Goal: Task Accomplishment & Management: Manage account settings

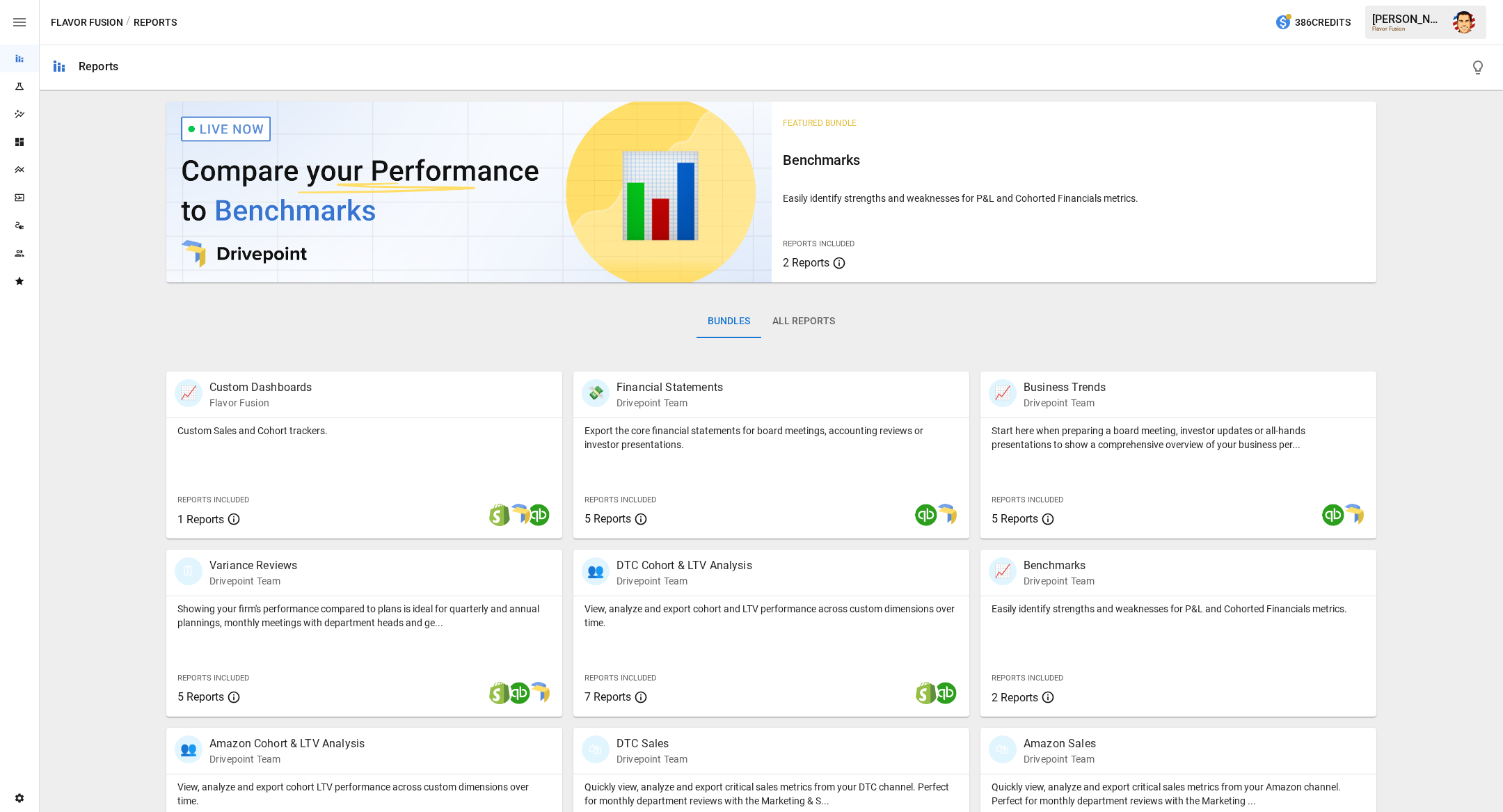
click at [1476, 26] on button "button" at bounding box center [1464, 22] width 39 height 39
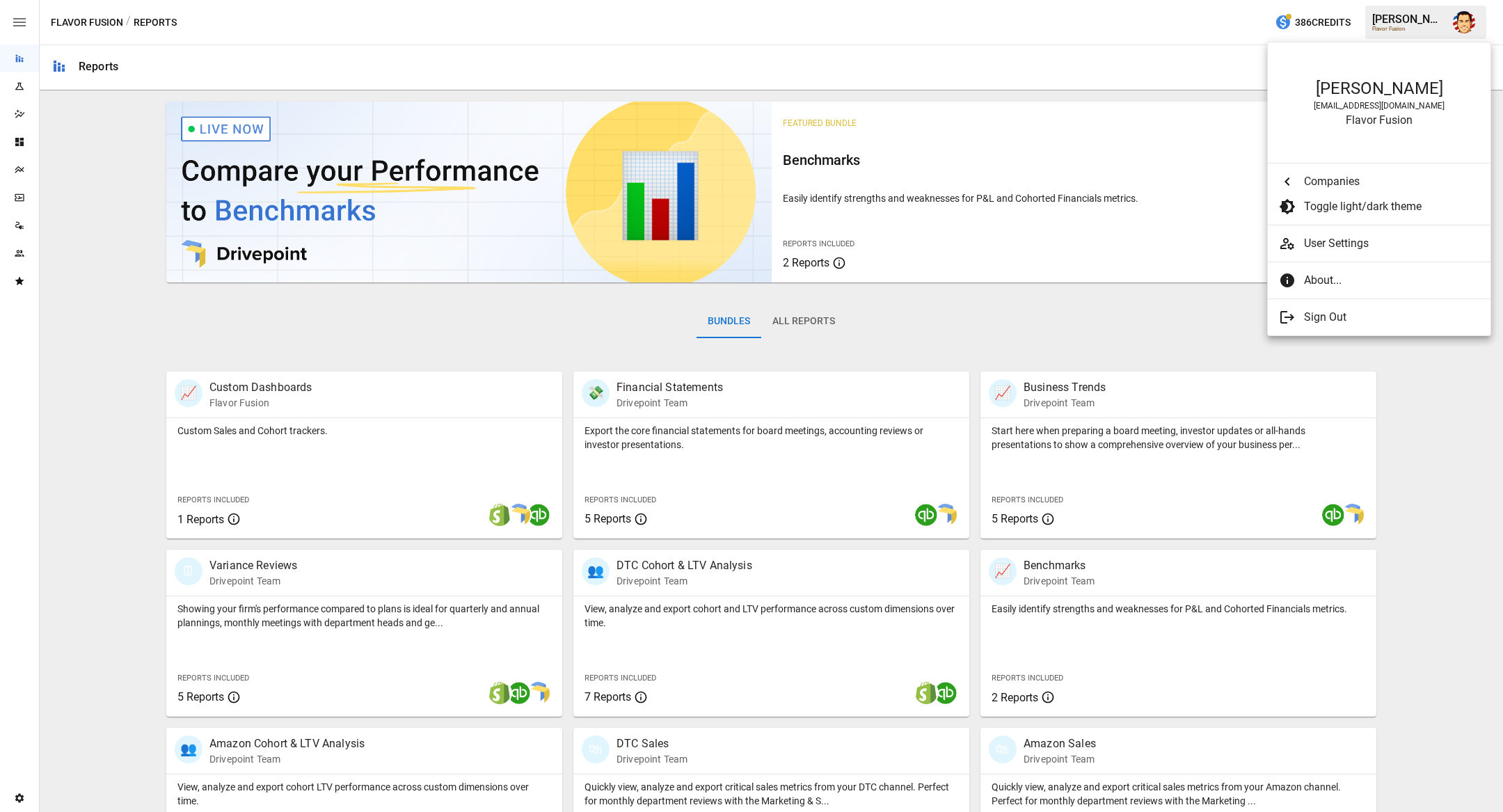
click at [1468, 18] on div at bounding box center [751, 406] width 1503 height 812
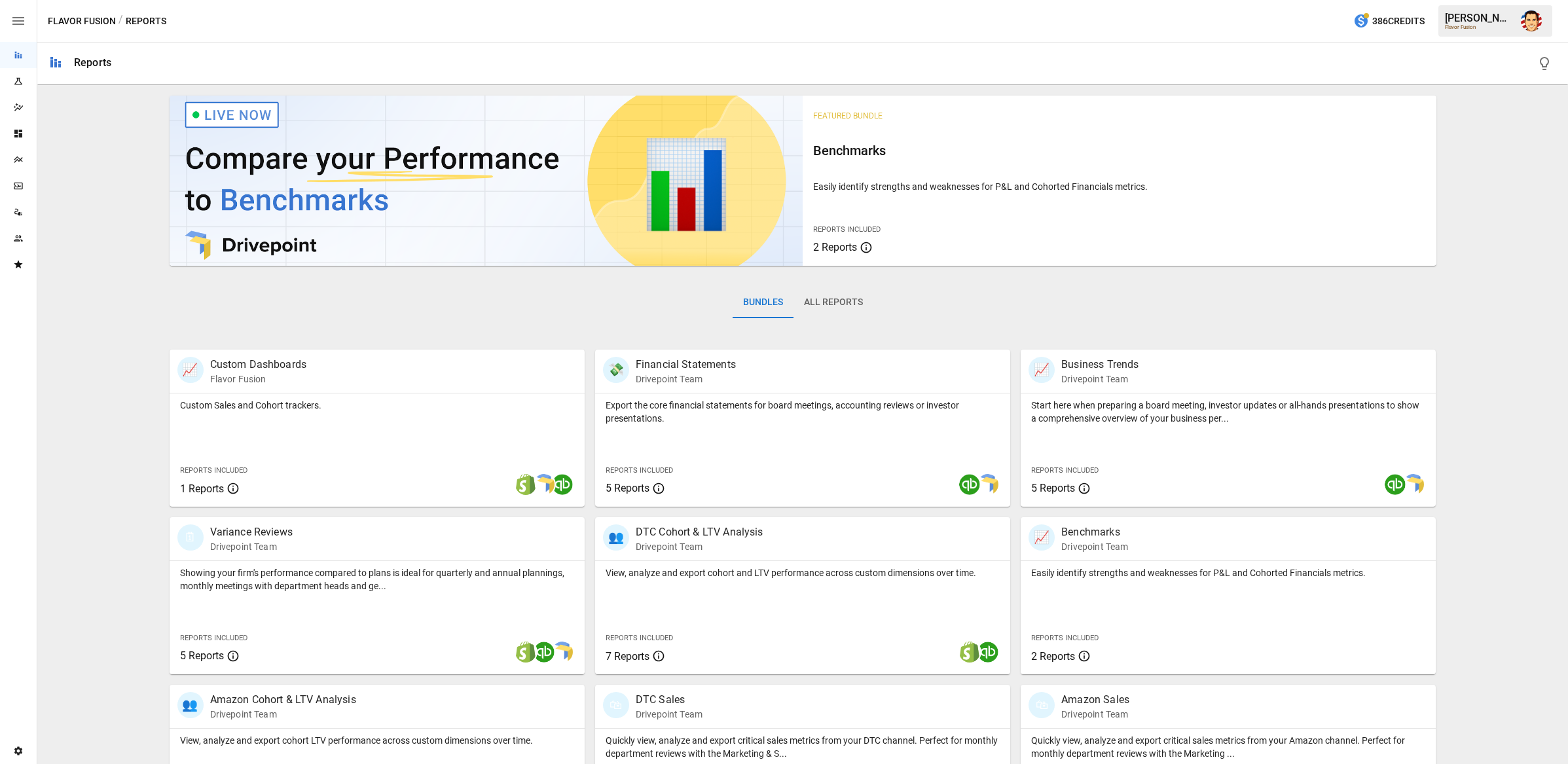
click at [1413, 303] on div "Featured Bundle Benchmarks Easily identify strengths and weaknesses for P&L and…" at bounding box center [802, 634] width 1520 height 1087
click at [110, 351] on div "Featured Bundle Benchmarks Easily identify strengths and weaknesses for P&L and…" at bounding box center [802, 634] width 1520 height 1087
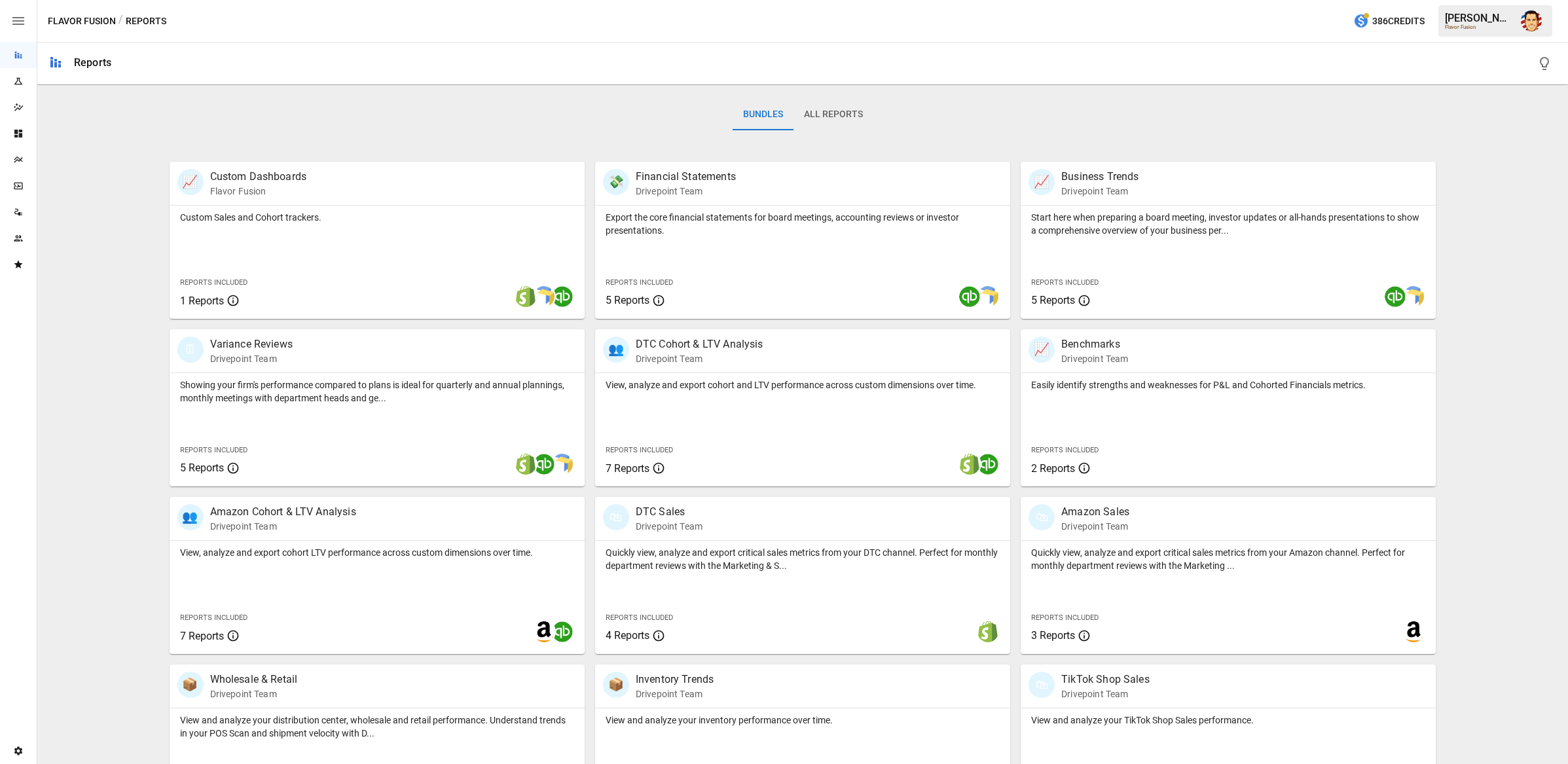
scroll to position [193, 0]
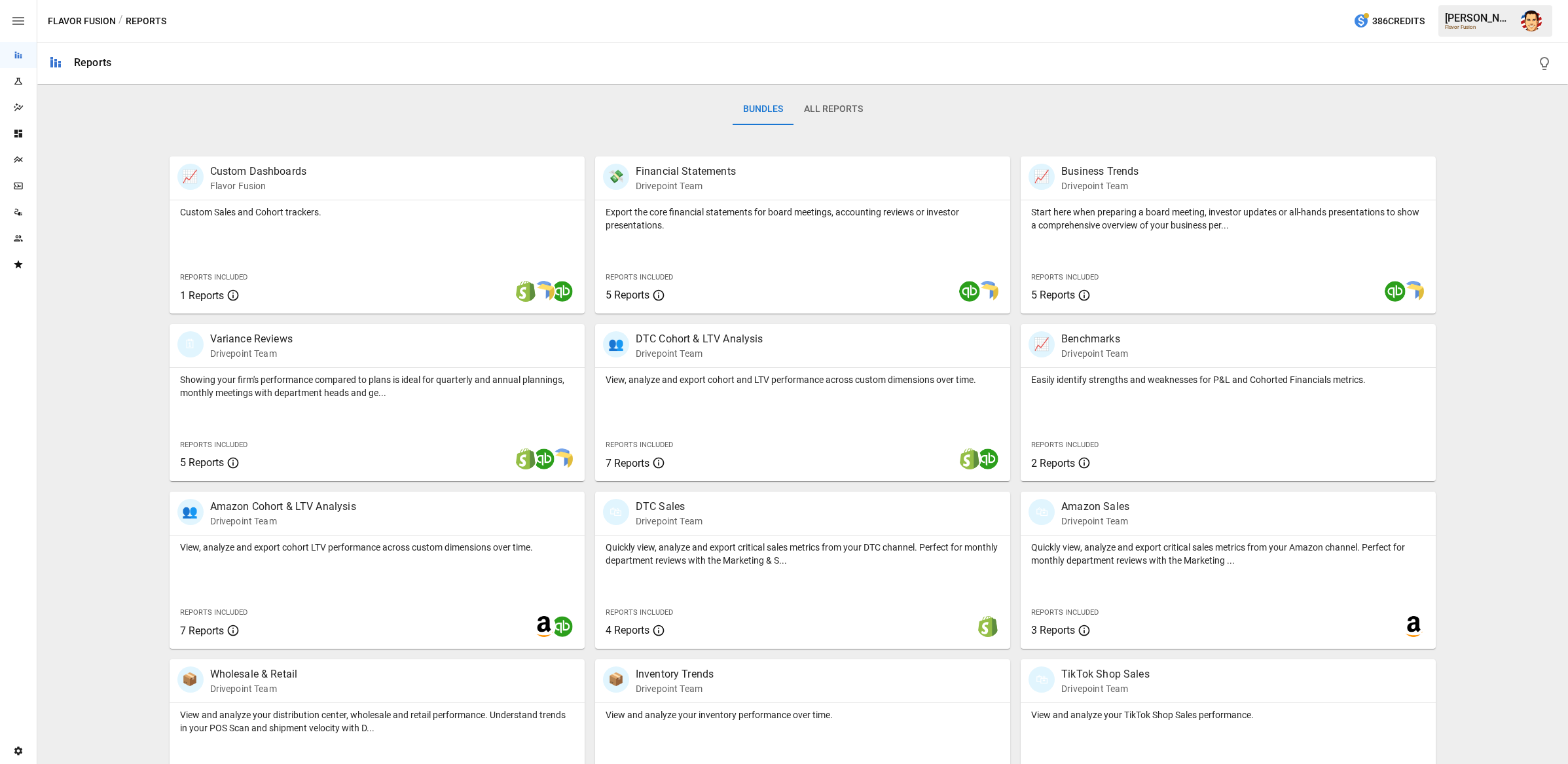
click at [148, 131] on div "Featured Bundle Benchmarks Easily identify strengths and weaknesses for P&L and…" at bounding box center [802, 440] width 1520 height 1087
click at [109, 146] on div "Featured Bundle Benchmarks Easily identify strengths and weaknesses for P&L and…" at bounding box center [802, 440] width 1520 height 1087
click at [97, 164] on div "Featured Bundle Benchmarks Easily identify strengths and weaknesses for P&L and…" at bounding box center [802, 440] width 1520 height 1087
click at [1413, 357] on div "Featured Bundle Benchmarks Easily identify strengths and weaknesses for P&L and…" at bounding box center [802, 440] width 1520 height 1087
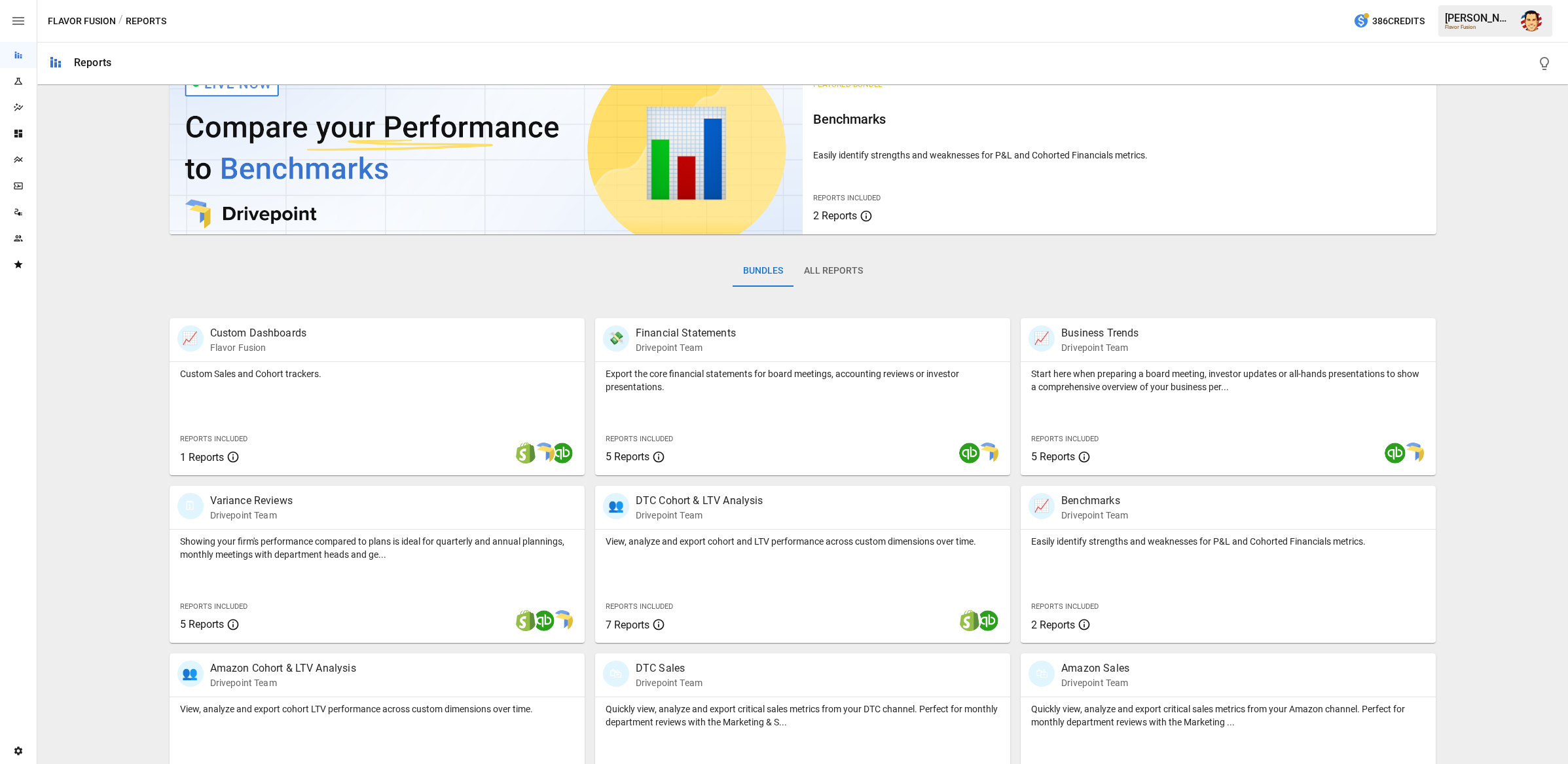
scroll to position [0, 0]
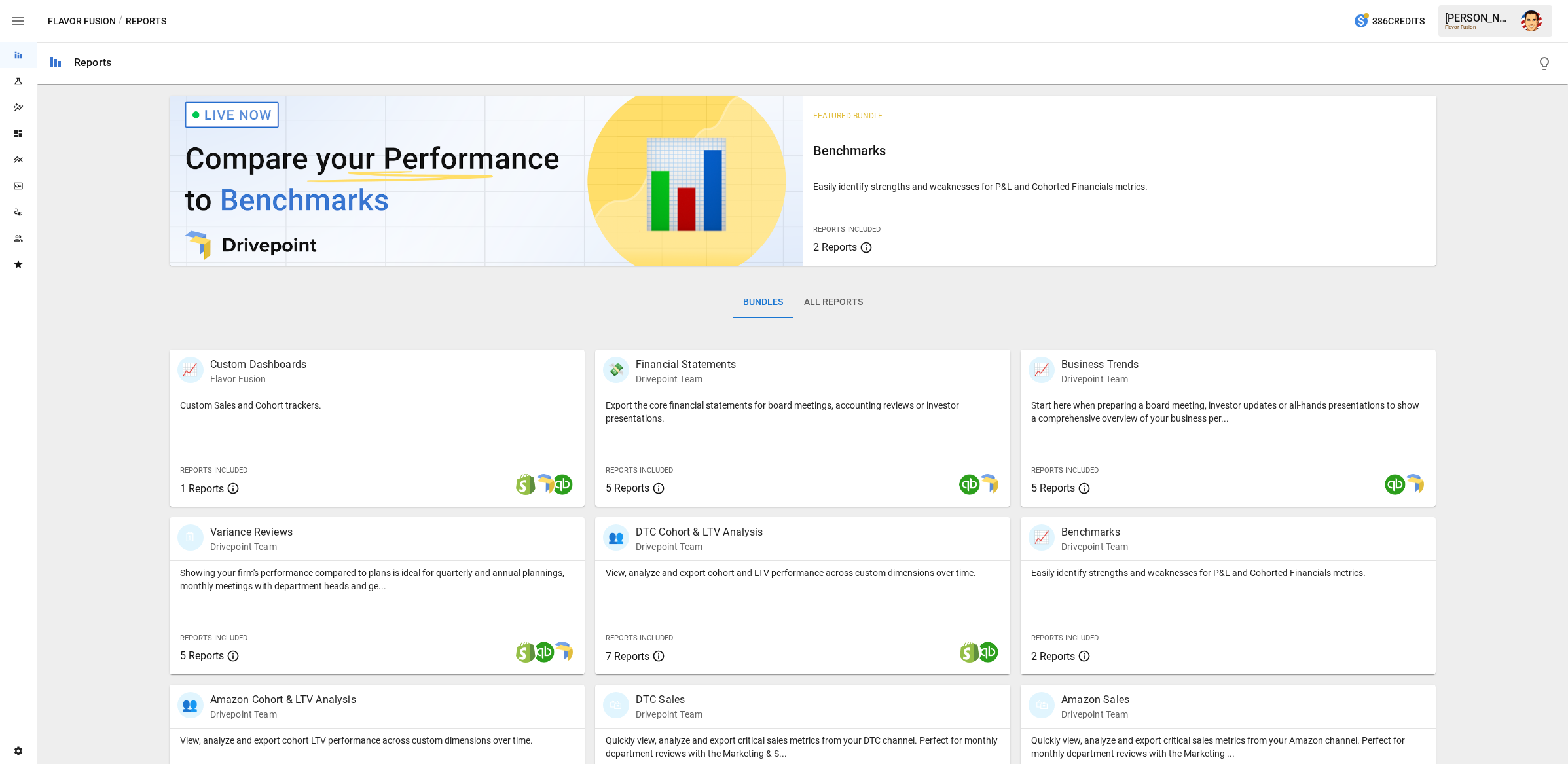
click at [138, 413] on div "Featured Bundle Benchmarks Easily identify strengths and weaknesses for P&L and…" at bounding box center [802, 634] width 1520 height 1087
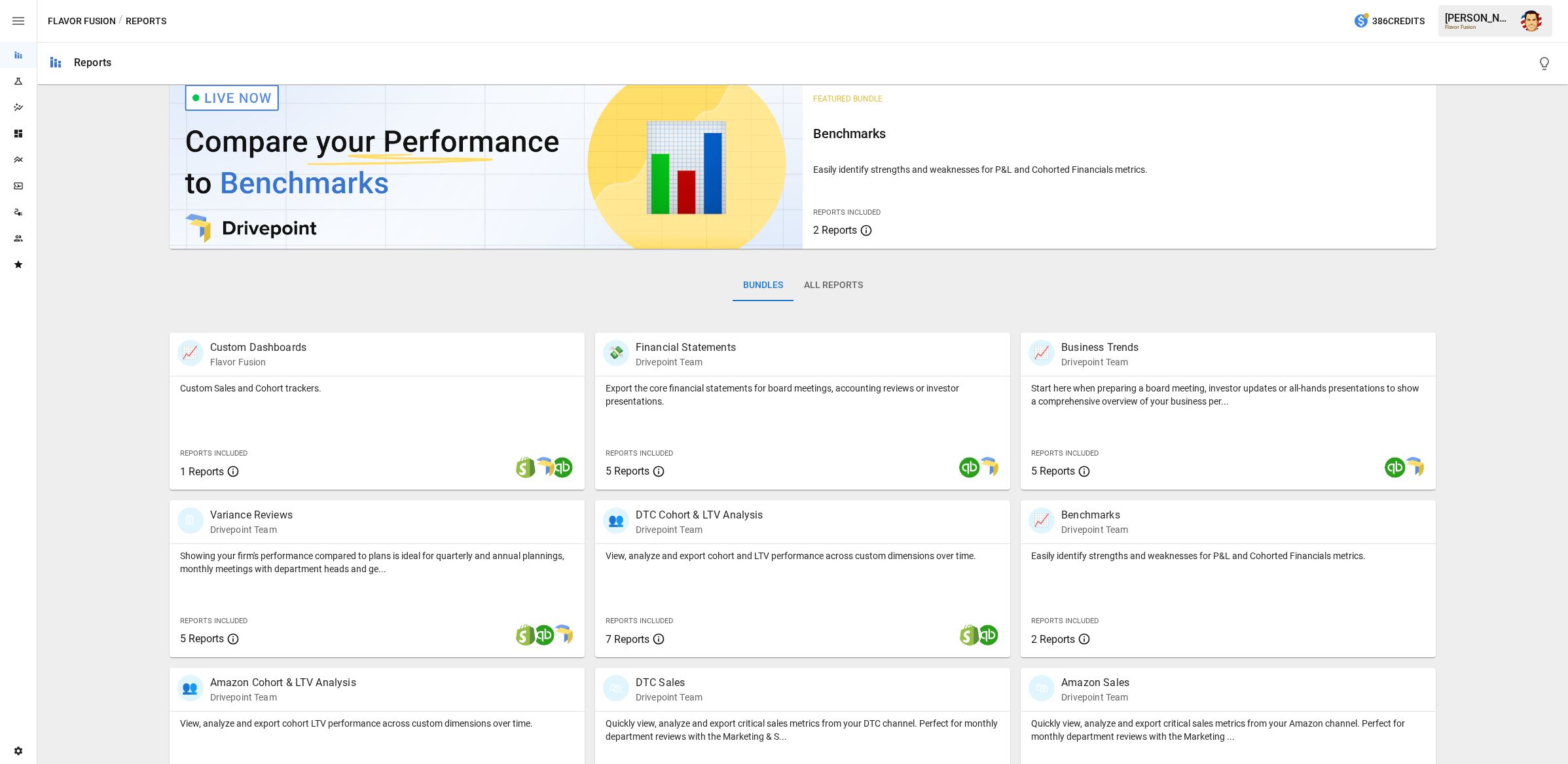
scroll to position [20, 0]
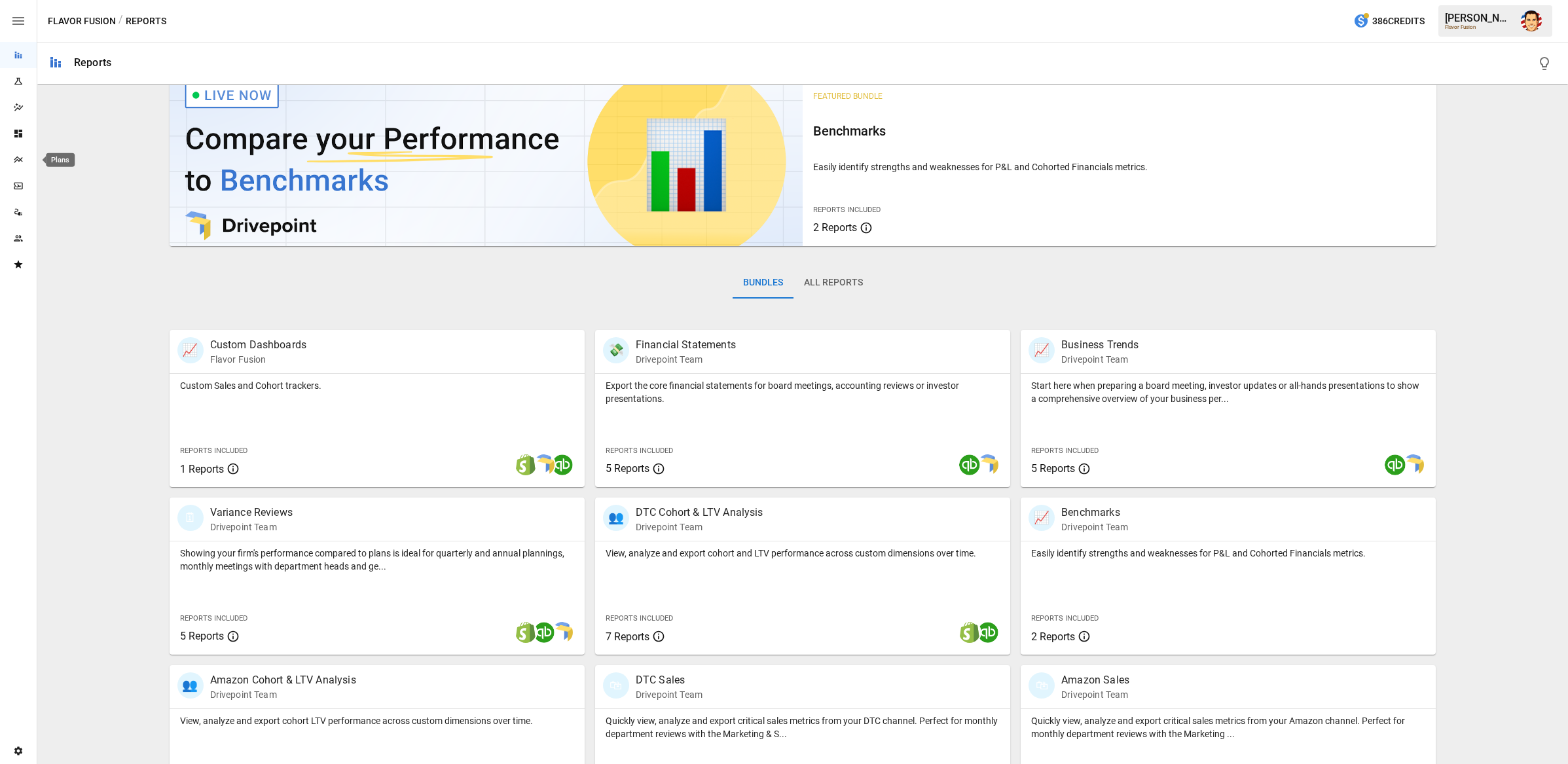
click at [15, 163] on icon "Plans" at bounding box center [18, 160] width 10 height 10
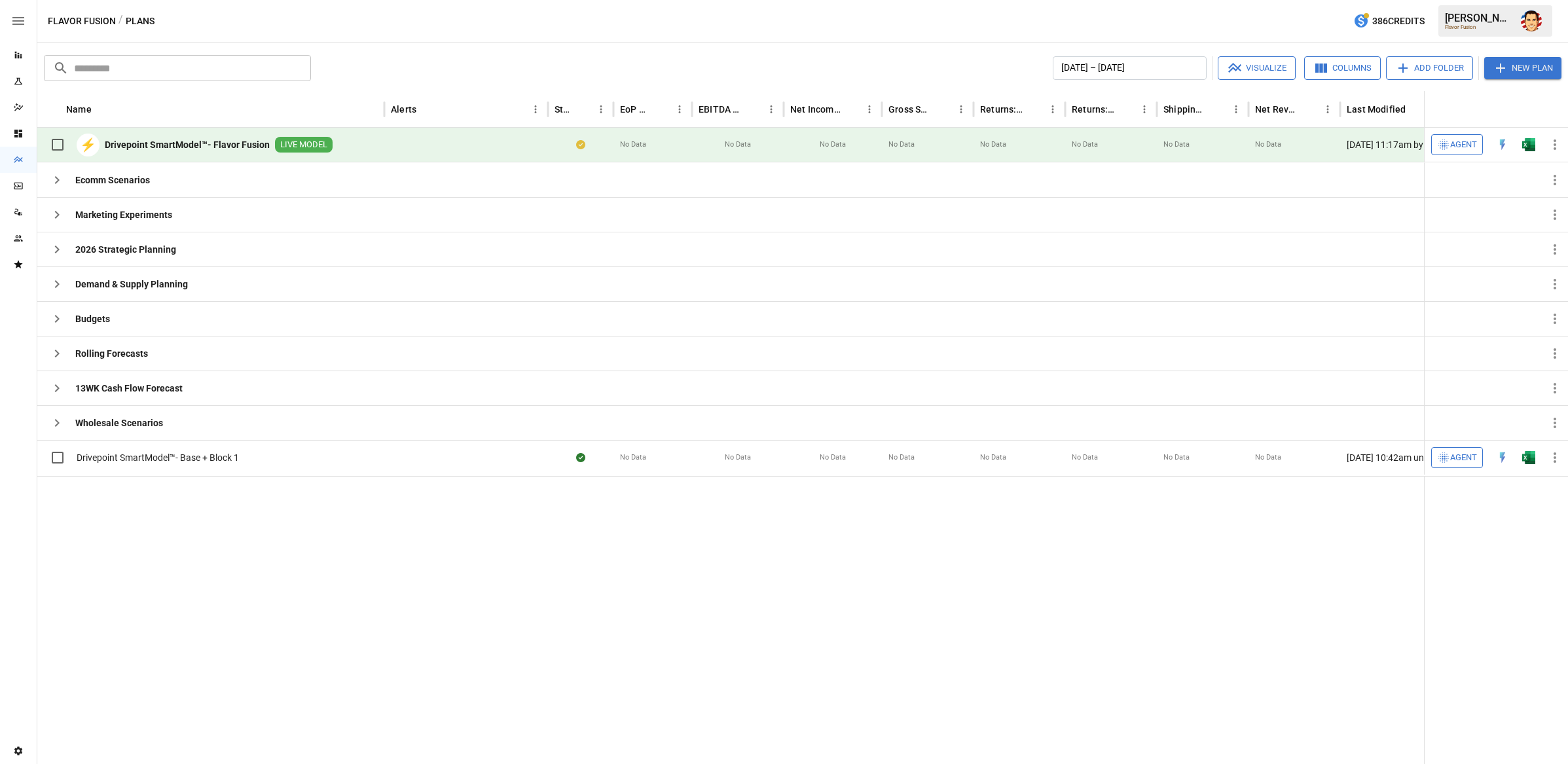
click at [425, 51] on div "​ ​ January 2025 – December 2025 Visualize Columns Add Folder New Plan Name Ale…" at bounding box center [802, 403] width 1530 height 722
click at [753, 33] on div "Flavor Fusion / Plans 386 Credits Austin G. Flavor Fusion" at bounding box center [802, 20] width 1530 height 42
click at [1413, 143] on img "Open in Excel" at bounding box center [1529, 145] width 13 height 13
click at [398, 50] on div "​ ​ January 2025 – December 2025 Visualize Columns Add Folder New Plan Name Ale…" at bounding box center [802, 403] width 1530 height 722
click at [450, 586] on div at bounding box center [770, 620] width 1467 height 288
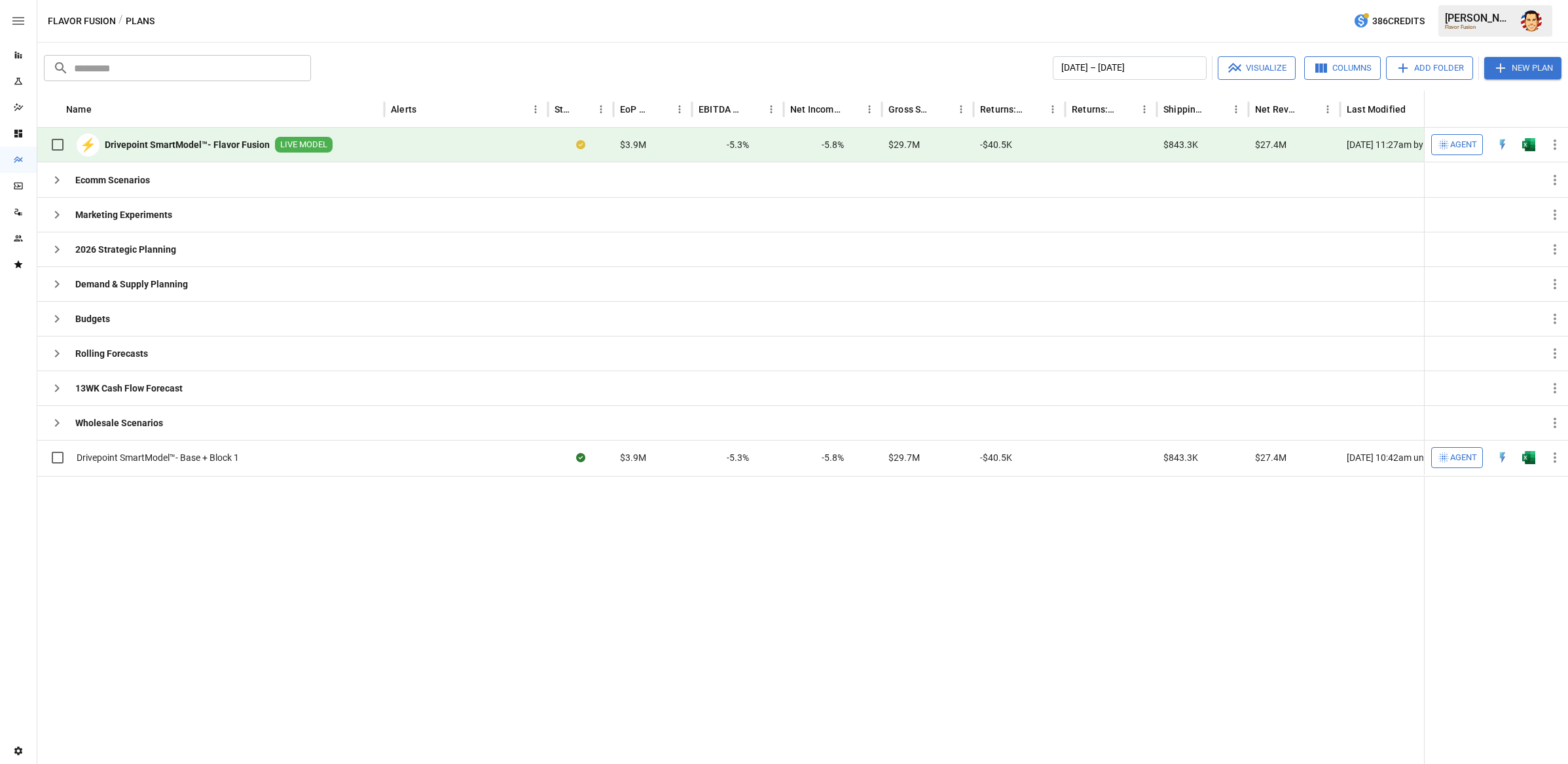
click at [566, 50] on div "​ ​ January 2025 – December 2025 Visualize Columns Add Folder New Plan Name Ale…" at bounding box center [802, 403] width 1530 height 722
click at [433, 26] on div "Flavor Fusion / Plans 386 Credits Austin G. Flavor Fusion" at bounding box center [802, 20] width 1530 height 42
click at [960, 586] on div at bounding box center [770, 620] width 1467 height 288
click at [876, 39] on div "Flavor Fusion / Plans 386 Credits Austin G. Flavor Fusion" at bounding box center [802, 20] width 1530 height 42
click at [879, 20] on div "Flavor Fusion / Plans 386 Credits Austin G. Flavor Fusion" at bounding box center [802, 20] width 1530 height 42
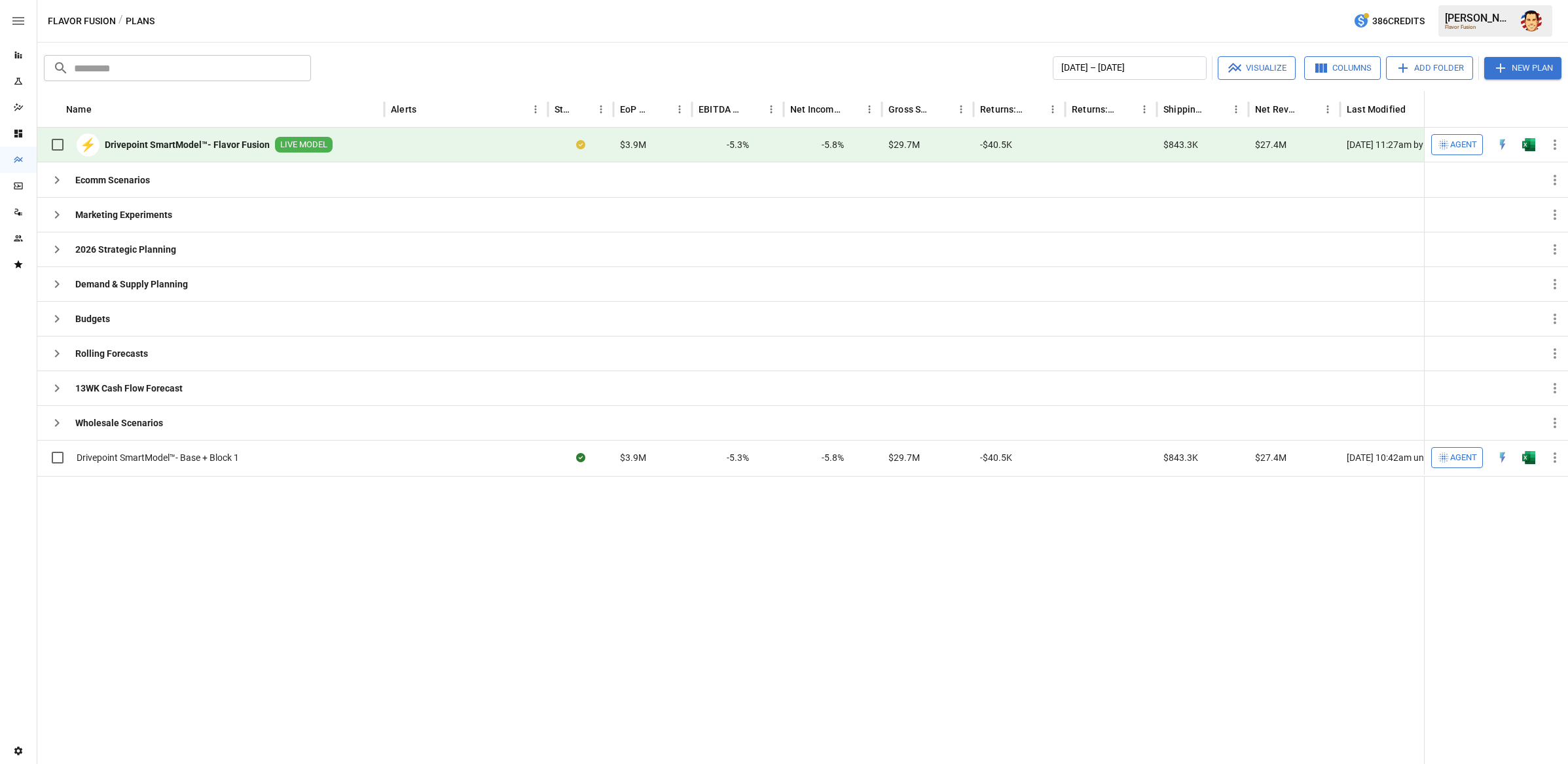
click at [883, 21] on div "Flavor Fusion / Plans 386 Credits Austin G. Flavor Fusion" at bounding box center [802, 20] width 1530 height 42
drag, startPoint x: 309, startPoint y: 29, endPoint x: 335, endPoint y: 1, distance: 38.2
click at [310, 29] on div "Flavor Fusion / Plans 386 Credits Austin G. Flavor Fusion" at bounding box center [802, 20] width 1530 height 42
click at [57, 177] on icon "button" at bounding box center [57, 180] width 16 height 16
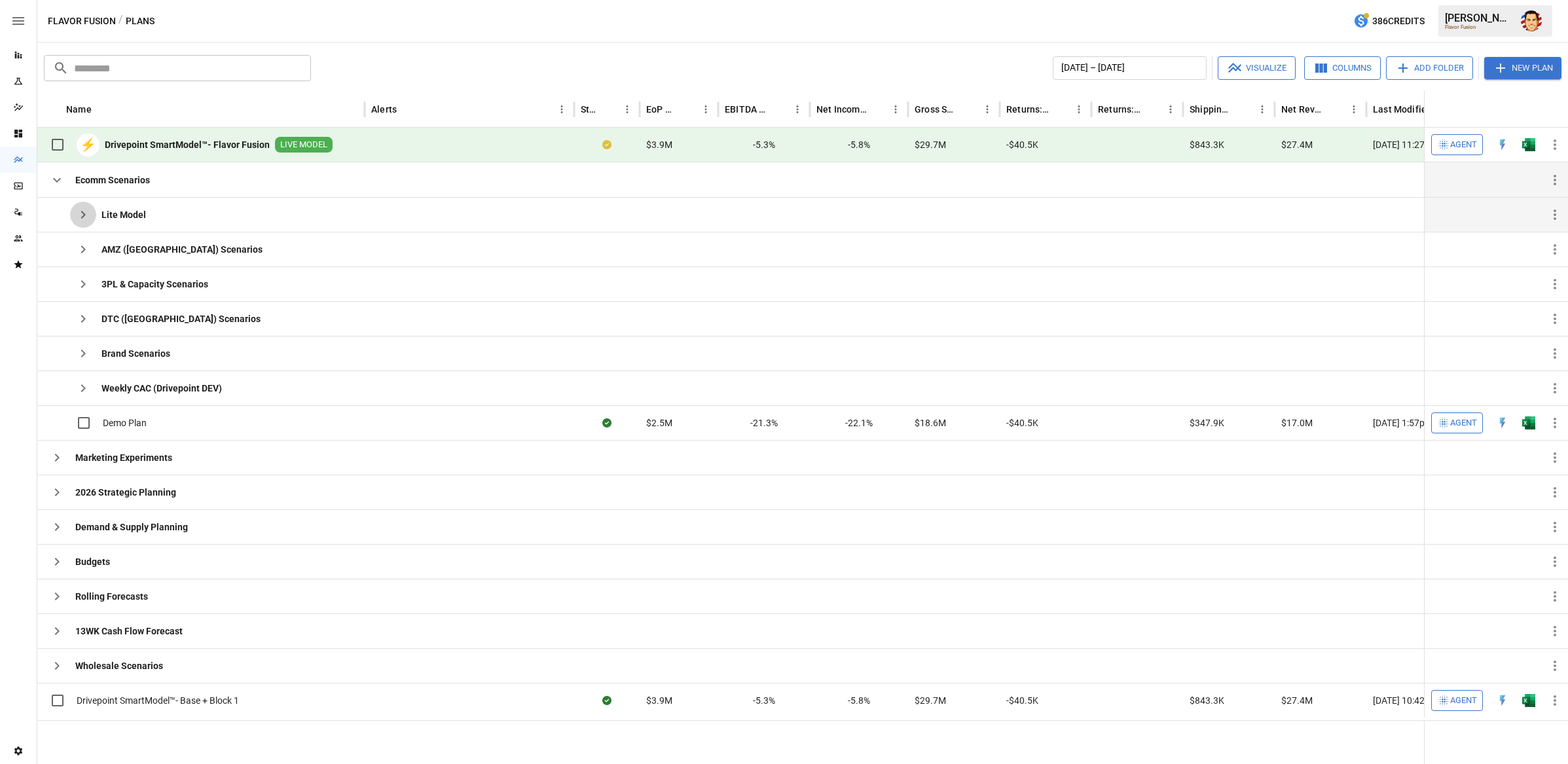
drag, startPoint x: 77, startPoint y: 218, endPoint x: 64, endPoint y: 215, distance: 13.3
click at [77, 218] on icon "button" at bounding box center [83, 215] width 16 height 16
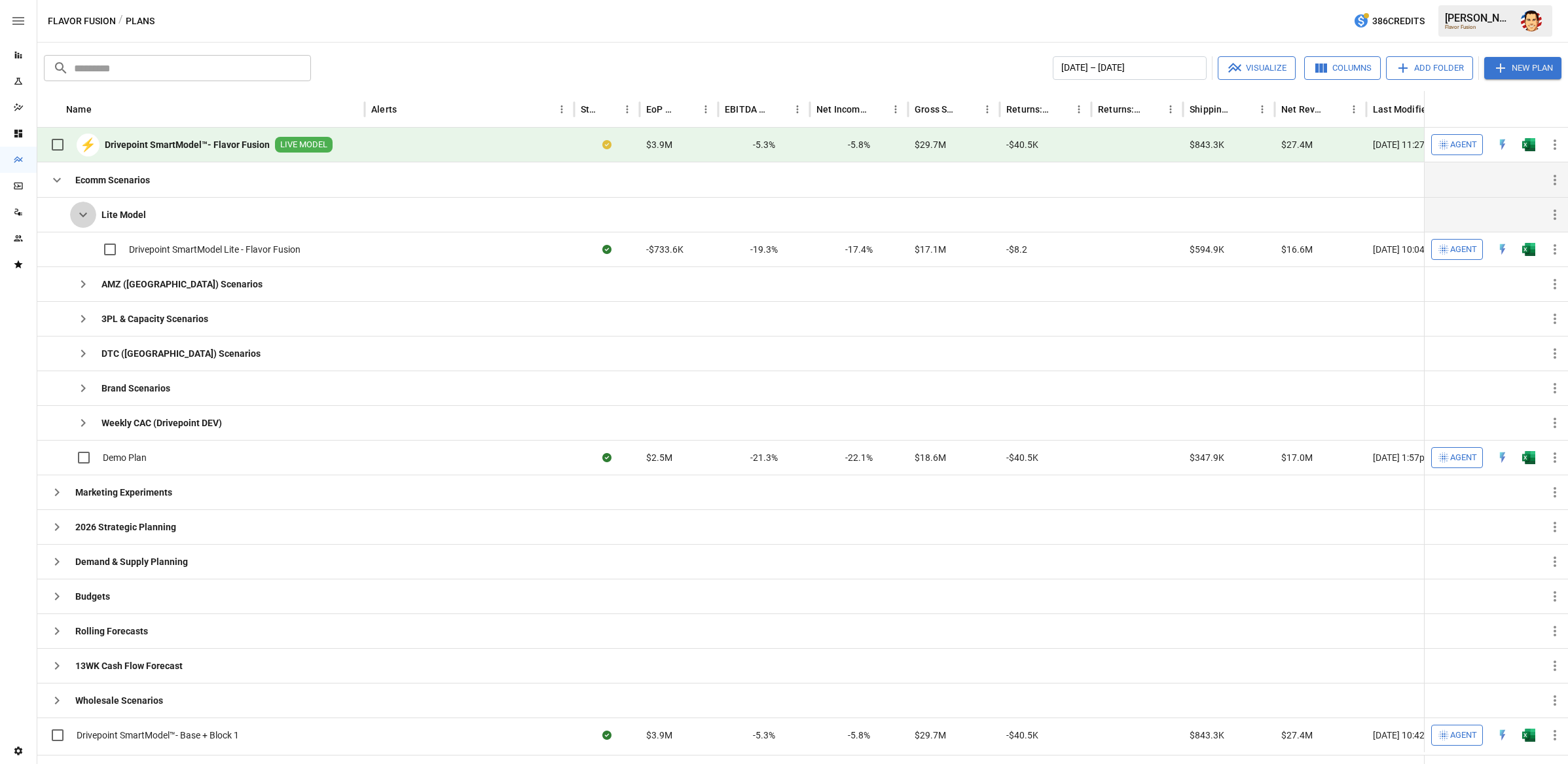
drag, startPoint x: 76, startPoint y: 215, endPoint x: 61, endPoint y: 212, distance: 15.3
click at [76, 215] on icon "button" at bounding box center [83, 215] width 16 height 16
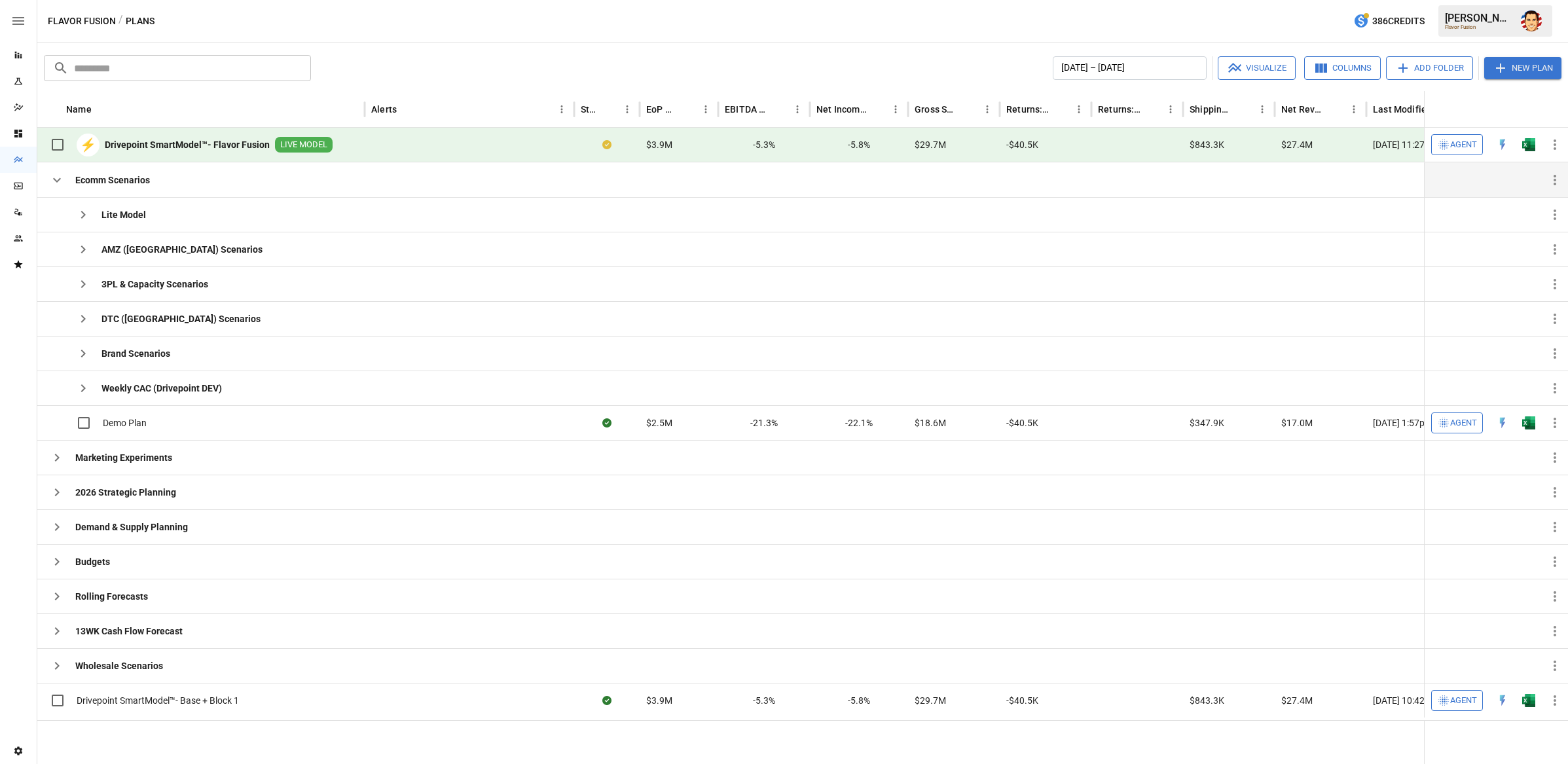
click at [46, 189] on button "button" at bounding box center [57, 179] width 26 height 26
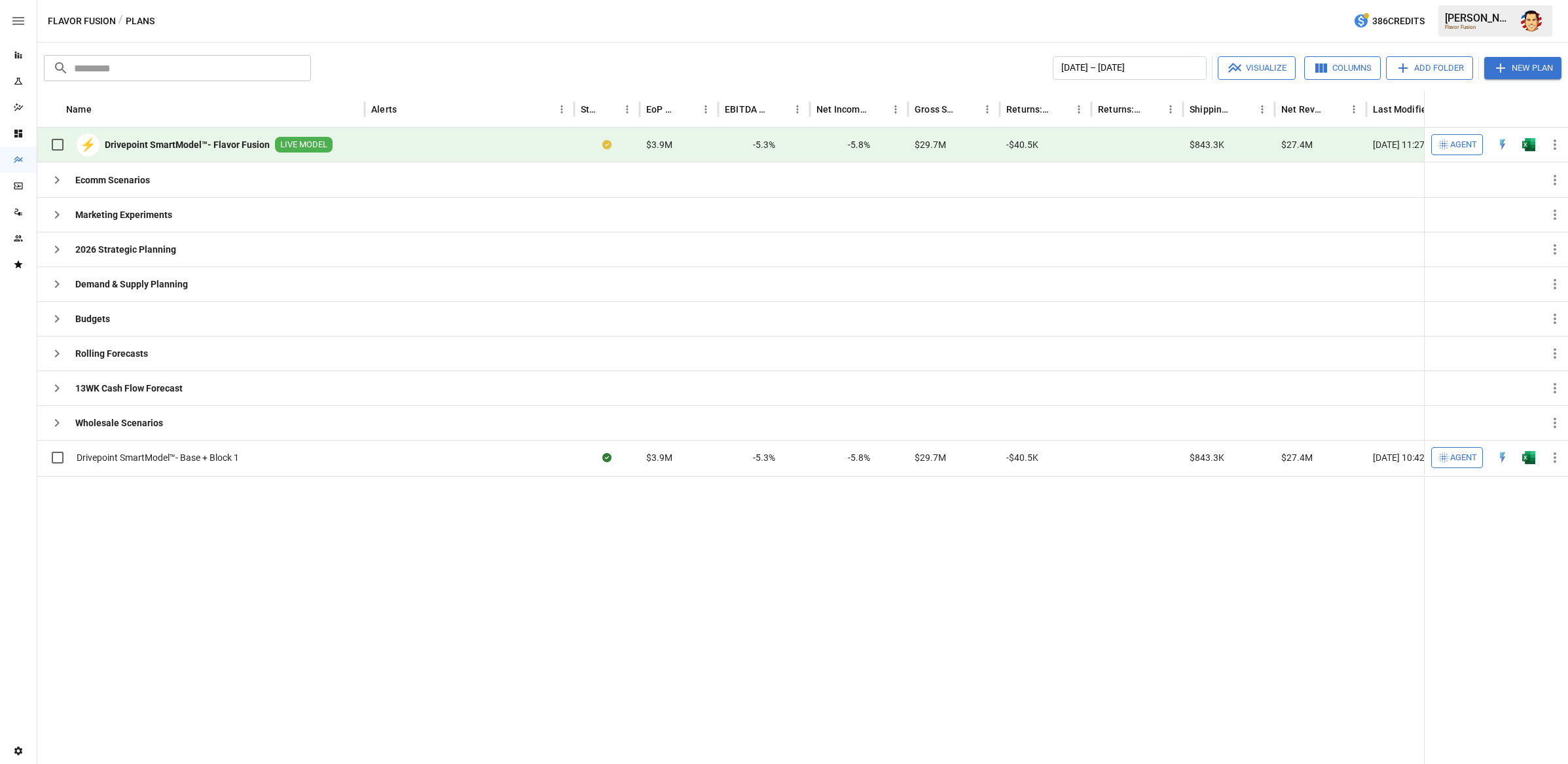
click at [431, 41] on div "Flavor Fusion / Plans 386 Credits Austin G. Flavor Fusion" at bounding box center [802, 20] width 1530 height 42
click at [1413, 25] on button "button" at bounding box center [1531, 20] width 37 height 37
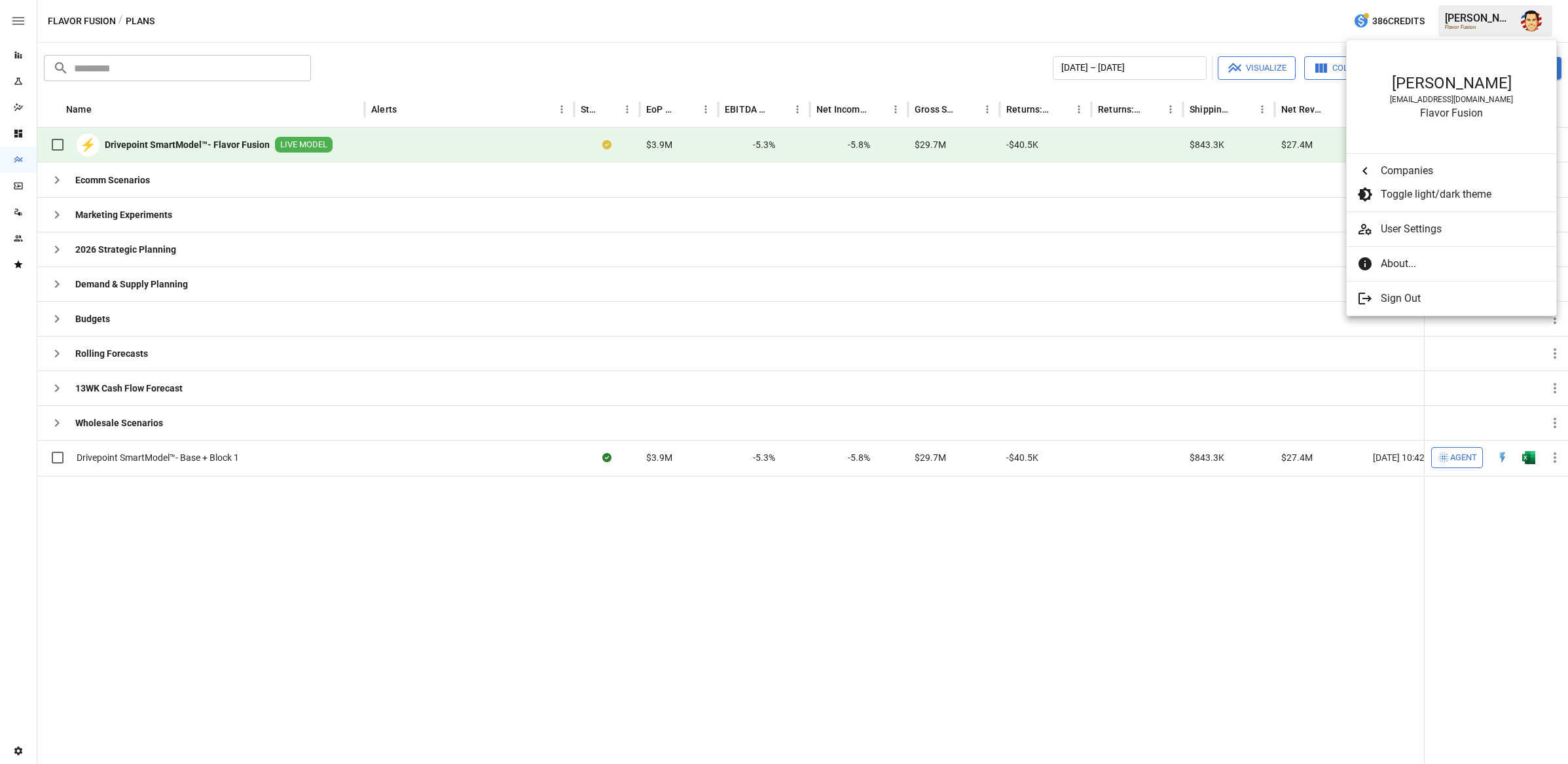
click at [1239, 24] on div at bounding box center [784, 382] width 1568 height 764
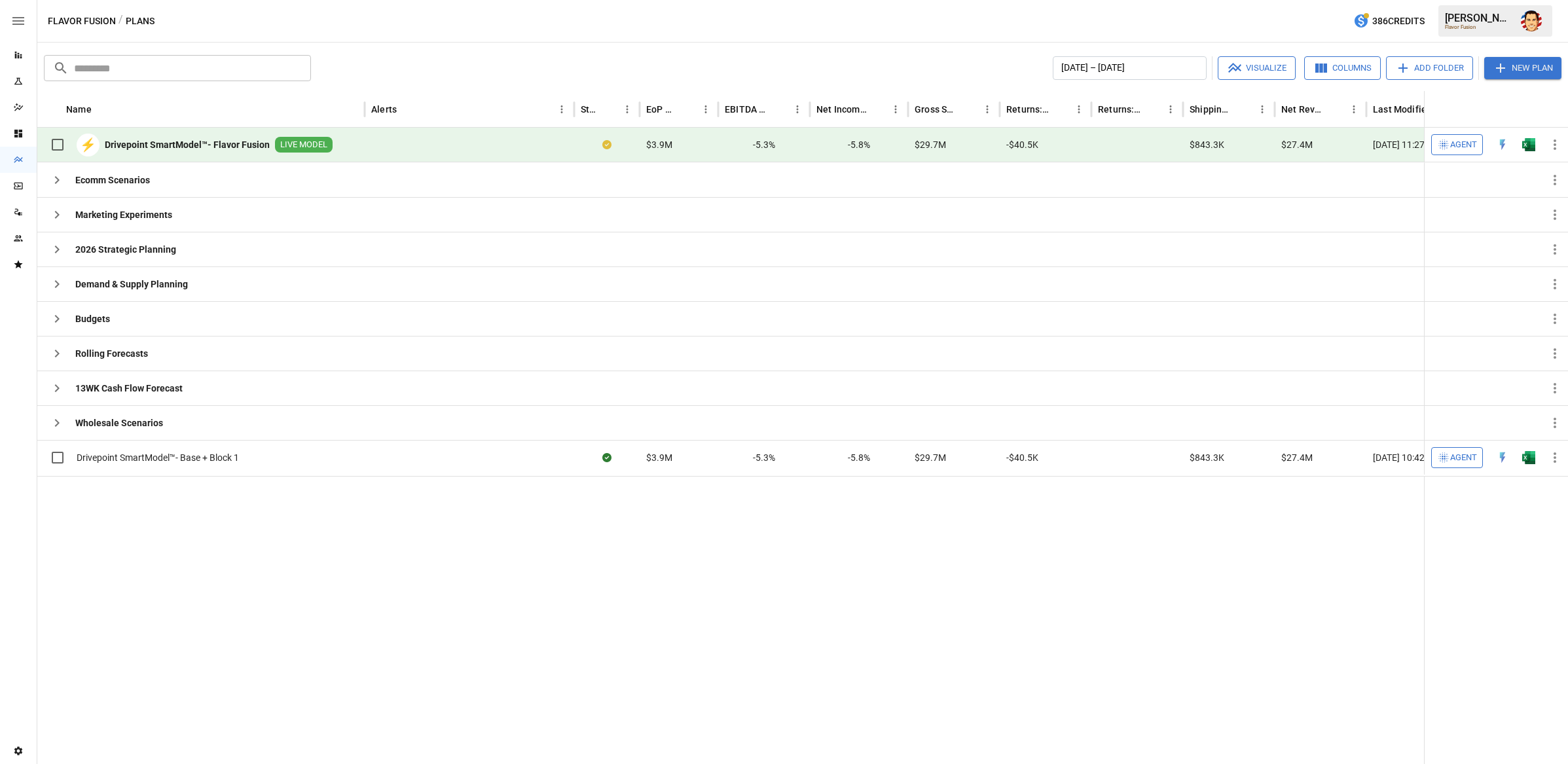
click at [1193, 21] on div "Flavor Fusion / Plans 386 Credits Austin G. Flavor Fusion" at bounding box center [802, 20] width 1530 height 42
click at [971, 502] on div at bounding box center [783, 620] width 1493 height 288
drag, startPoint x: 189, startPoint y: 535, endPoint x: 177, endPoint y: 500, distance: 37.0
click at [189, 535] on div at bounding box center [783, 620] width 1493 height 288
click at [57, 358] on icon "button" at bounding box center [57, 354] width 16 height 16
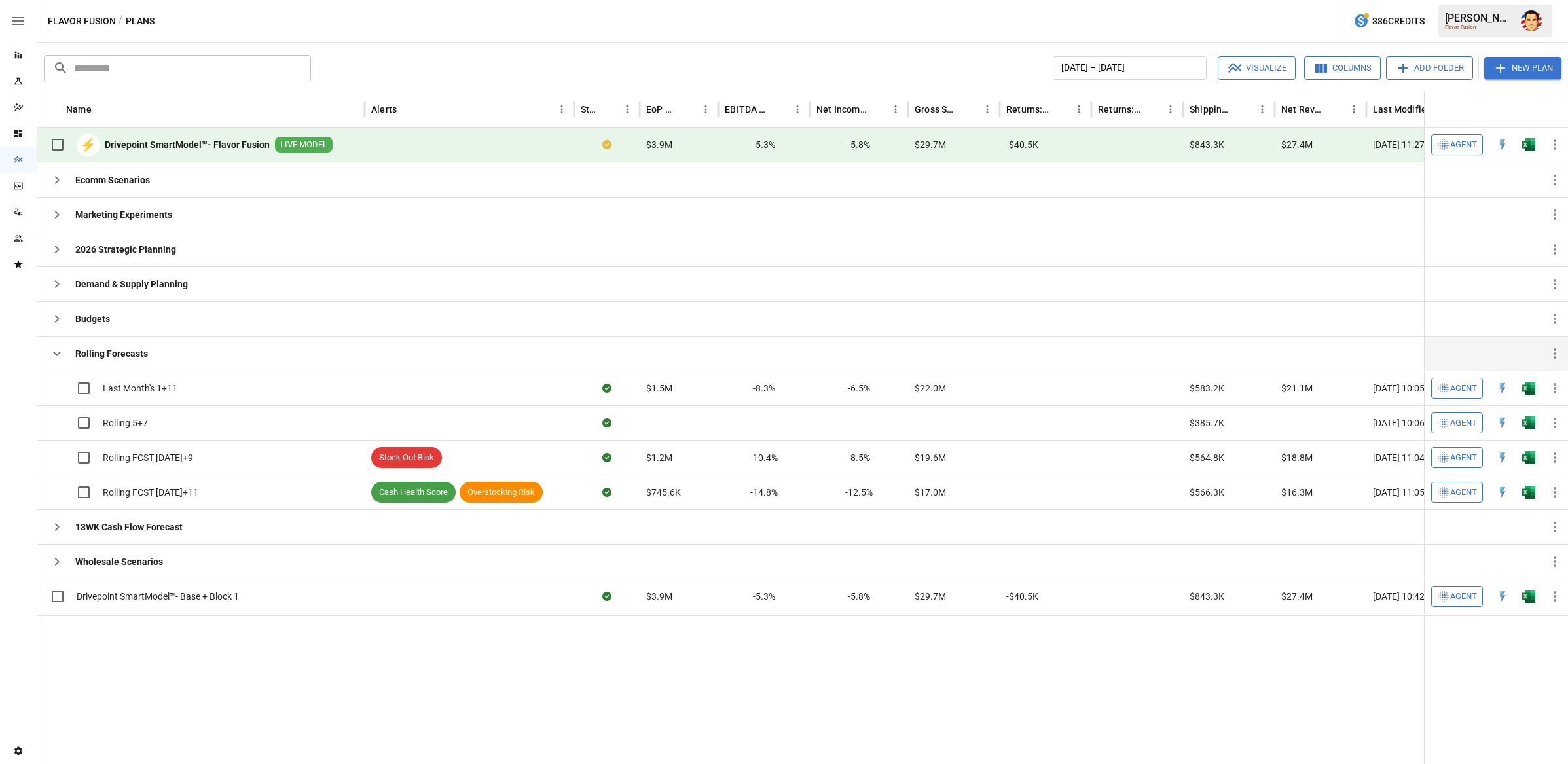
click at [57, 358] on icon "button" at bounding box center [57, 354] width 16 height 16
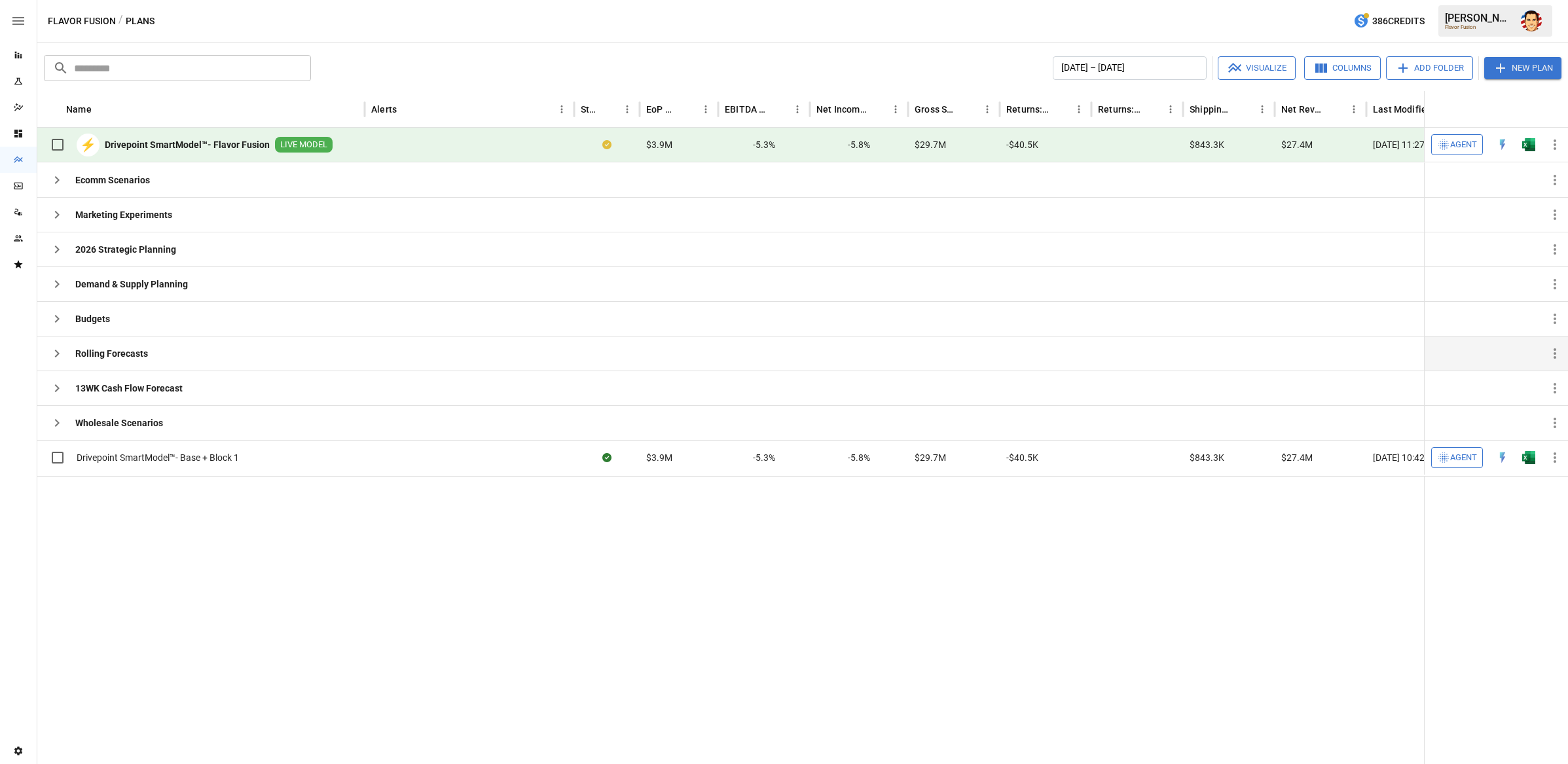
drag, startPoint x: 150, startPoint y: 493, endPoint x: 126, endPoint y: 487, distance: 24.7
click at [150, 493] on div at bounding box center [783, 620] width 1493 height 288
drag, startPoint x: 85, startPoint y: 461, endPoint x: 288, endPoint y: 494, distance: 205.7
click at [271, 487] on div "Name Alerts Status EoP Cash EBITDA Margin Net Income Margin Gross Sales Returns…" at bounding box center [802, 428] width 1530 height 673
drag, startPoint x: 306, startPoint y: 517, endPoint x: 315, endPoint y: 478, distance: 40.0
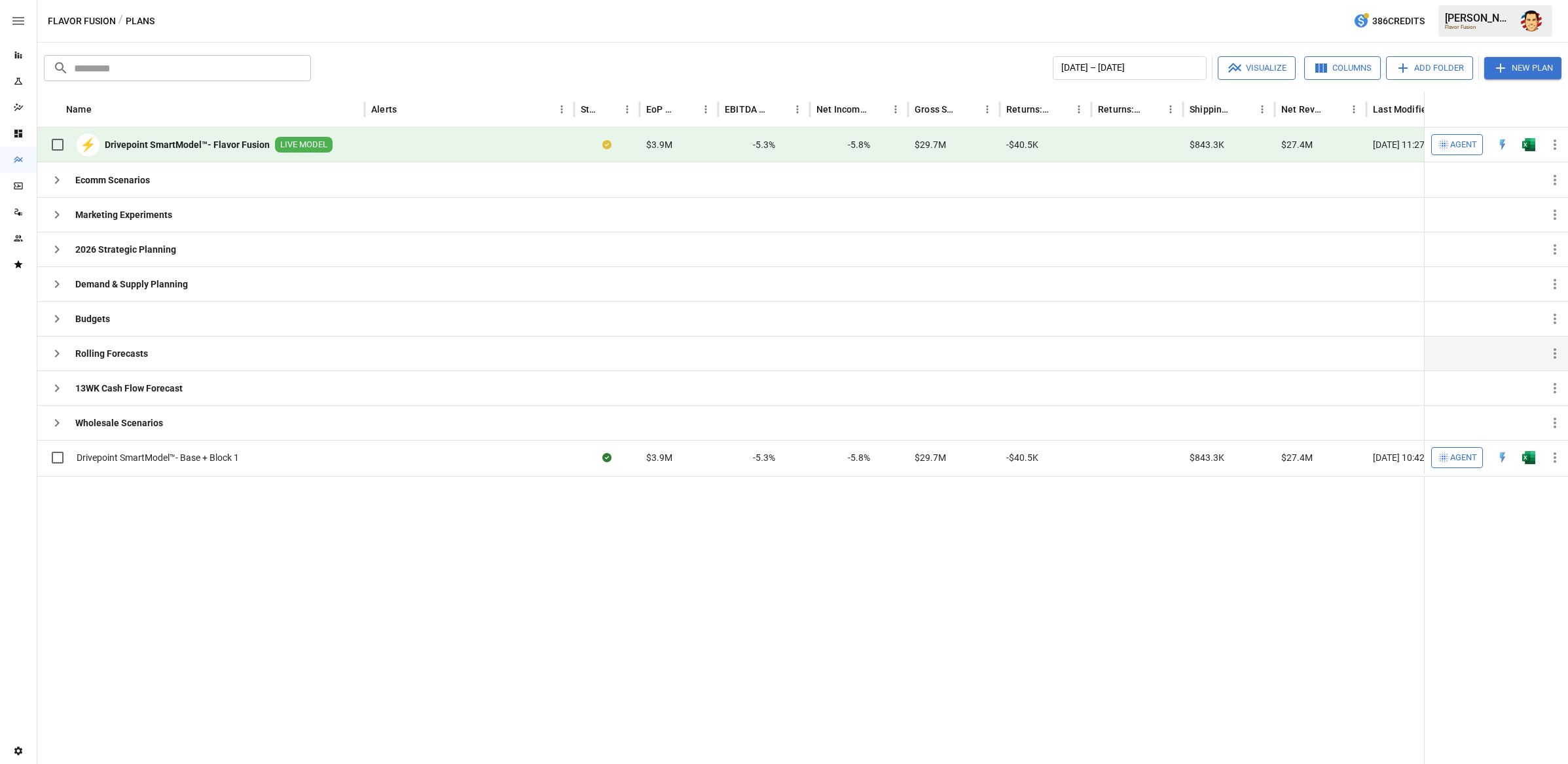
click at [307, 516] on div at bounding box center [783, 620] width 1493 height 288
drag, startPoint x: 290, startPoint y: 457, endPoint x: 311, endPoint y: 508, distance: 55.2
click at [315, 498] on div "Name Alerts Status EoP Cash EBITDA Margin Net Income Margin Gross Sales Returns…" at bounding box center [802, 428] width 1530 height 673
click at [312, 508] on div at bounding box center [783, 620] width 1493 height 288
click at [1413, 458] on icon "button" at bounding box center [1555, 457] width 16 height 16
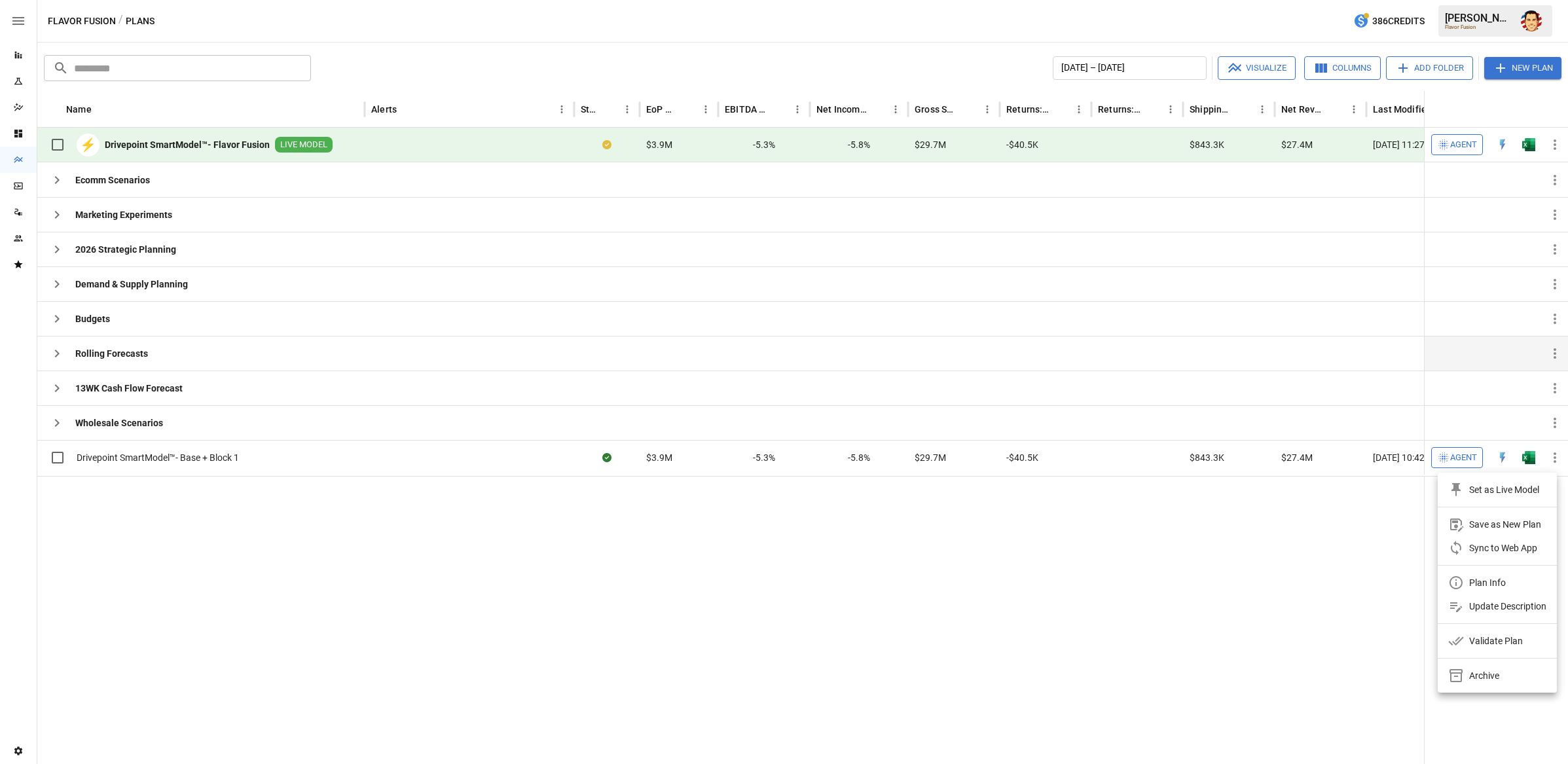
click at [1342, 539] on div at bounding box center [784, 382] width 1568 height 764
click at [1207, 547] on div at bounding box center [783, 620] width 1493 height 288
click at [408, 520] on div at bounding box center [783, 620] width 1493 height 288
click at [418, 522] on div at bounding box center [783, 620] width 1493 height 288
click at [417, 9] on div "Flavor Fusion / Plans 386 Credits Austin G. Flavor Fusion" at bounding box center [802, 20] width 1530 height 42
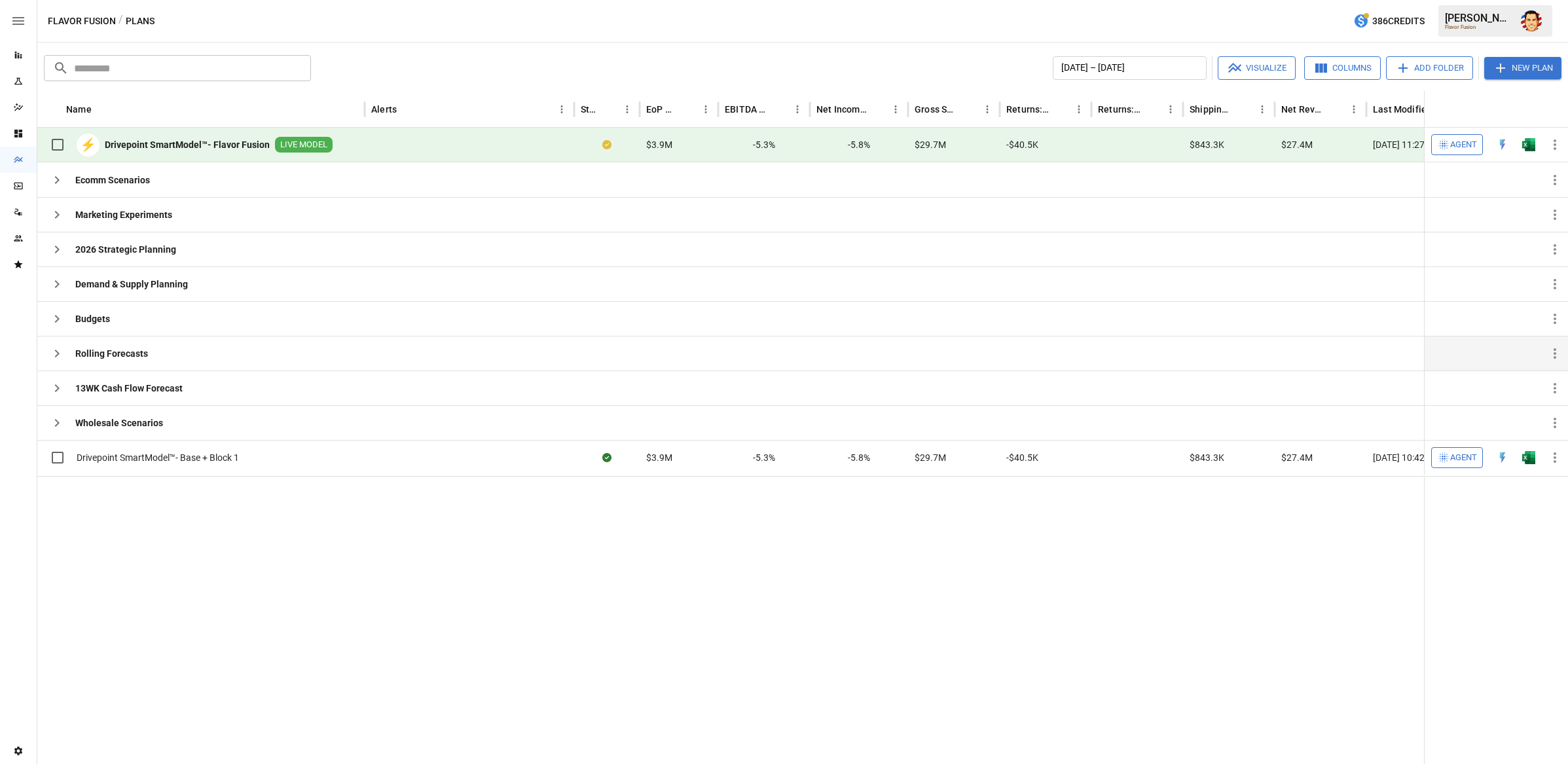
click at [443, 20] on div "Flavor Fusion / Plans 386 Credits Austin G. Flavor Fusion" at bounding box center [802, 20] width 1530 height 42
click at [61, 249] on icon "button" at bounding box center [57, 249] width 16 height 16
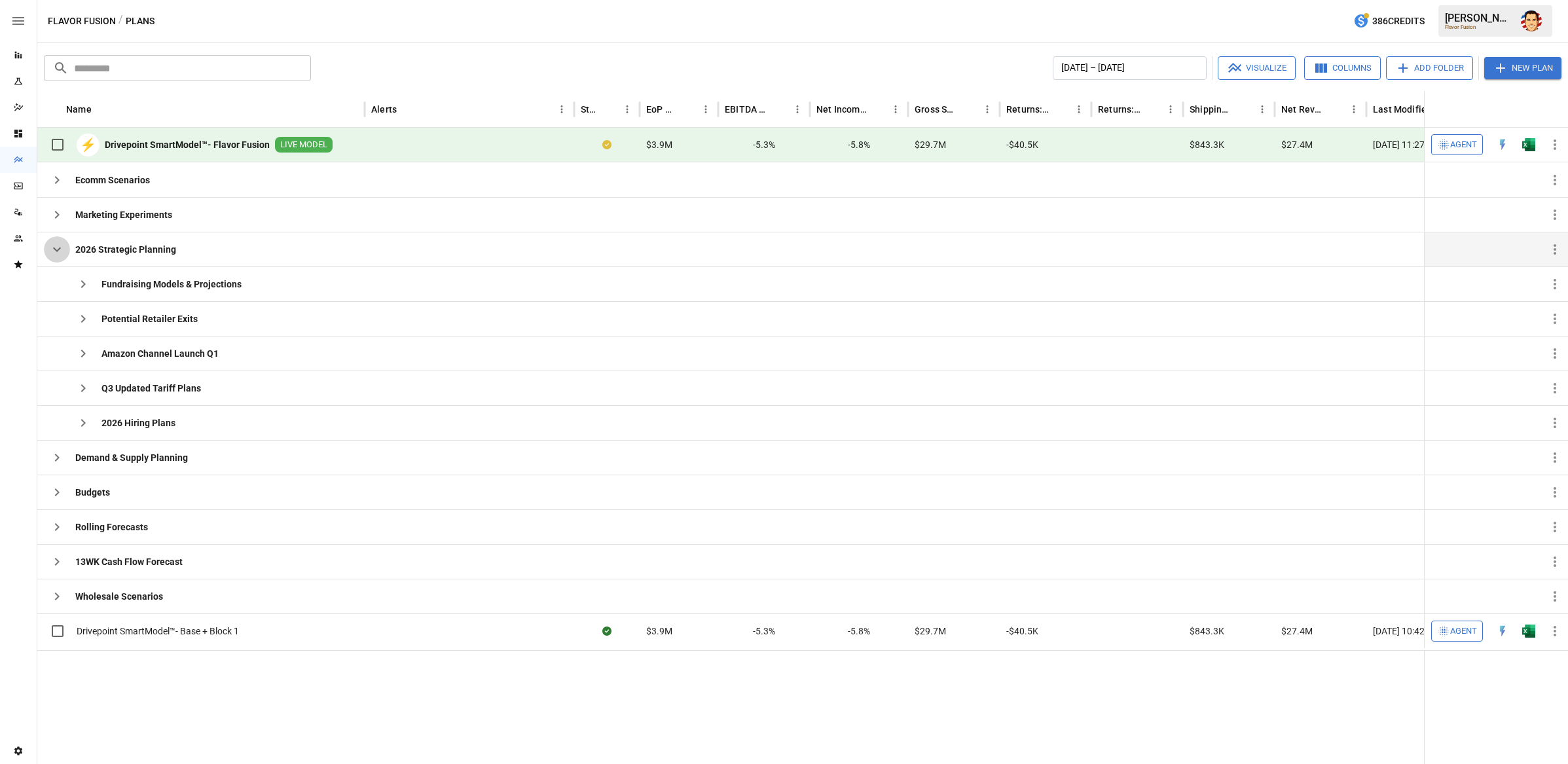
click at [57, 249] on icon "button" at bounding box center [57, 249] width 16 height 16
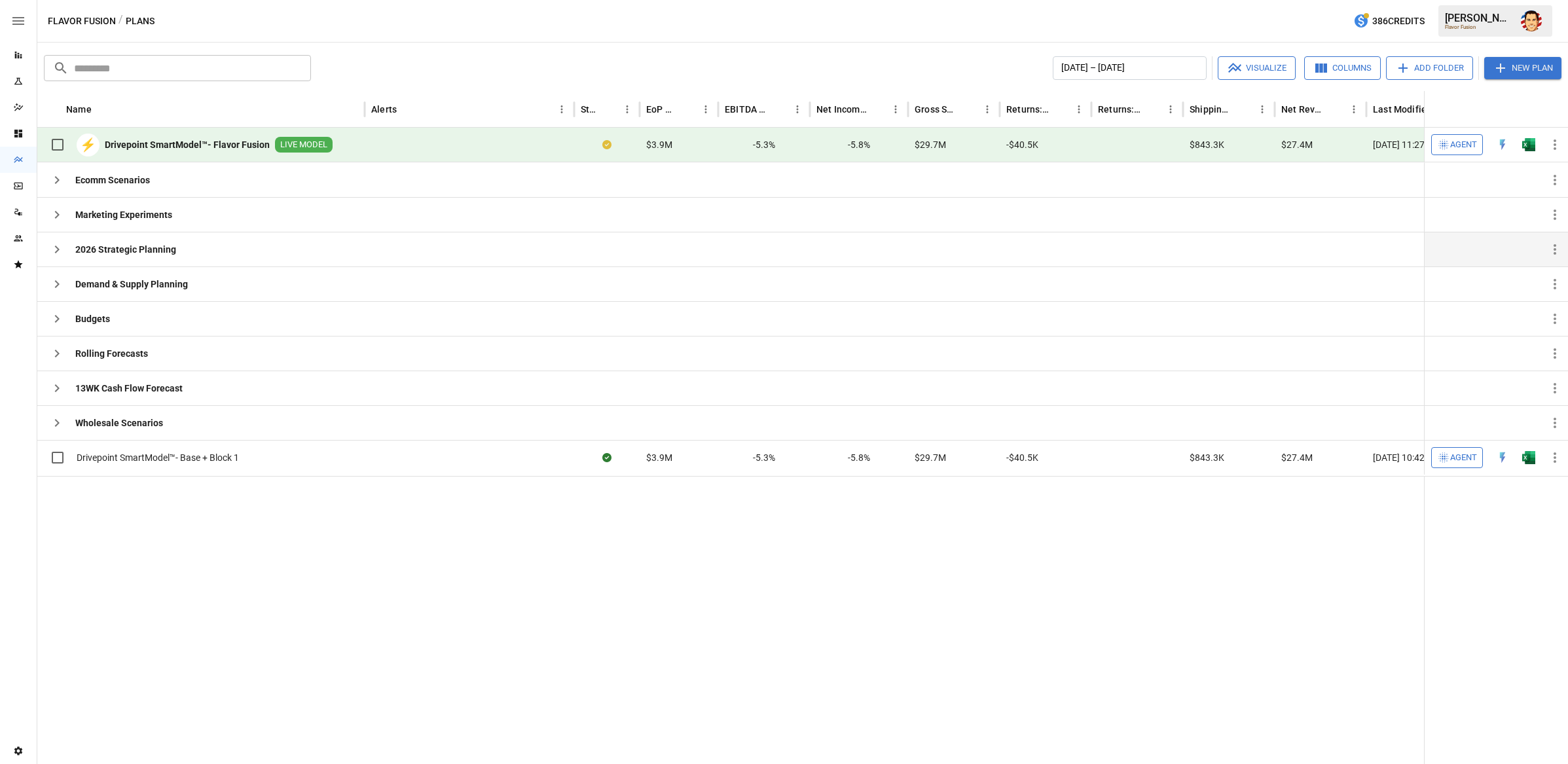
click at [310, 621] on div at bounding box center [783, 620] width 1493 height 288
click at [327, 570] on div at bounding box center [783, 620] width 1493 height 288
click at [333, 557] on div at bounding box center [783, 620] width 1493 height 288
click at [365, 540] on div at bounding box center [783, 620] width 1493 height 288
click at [402, 529] on div at bounding box center [783, 620] width 1493 height 288
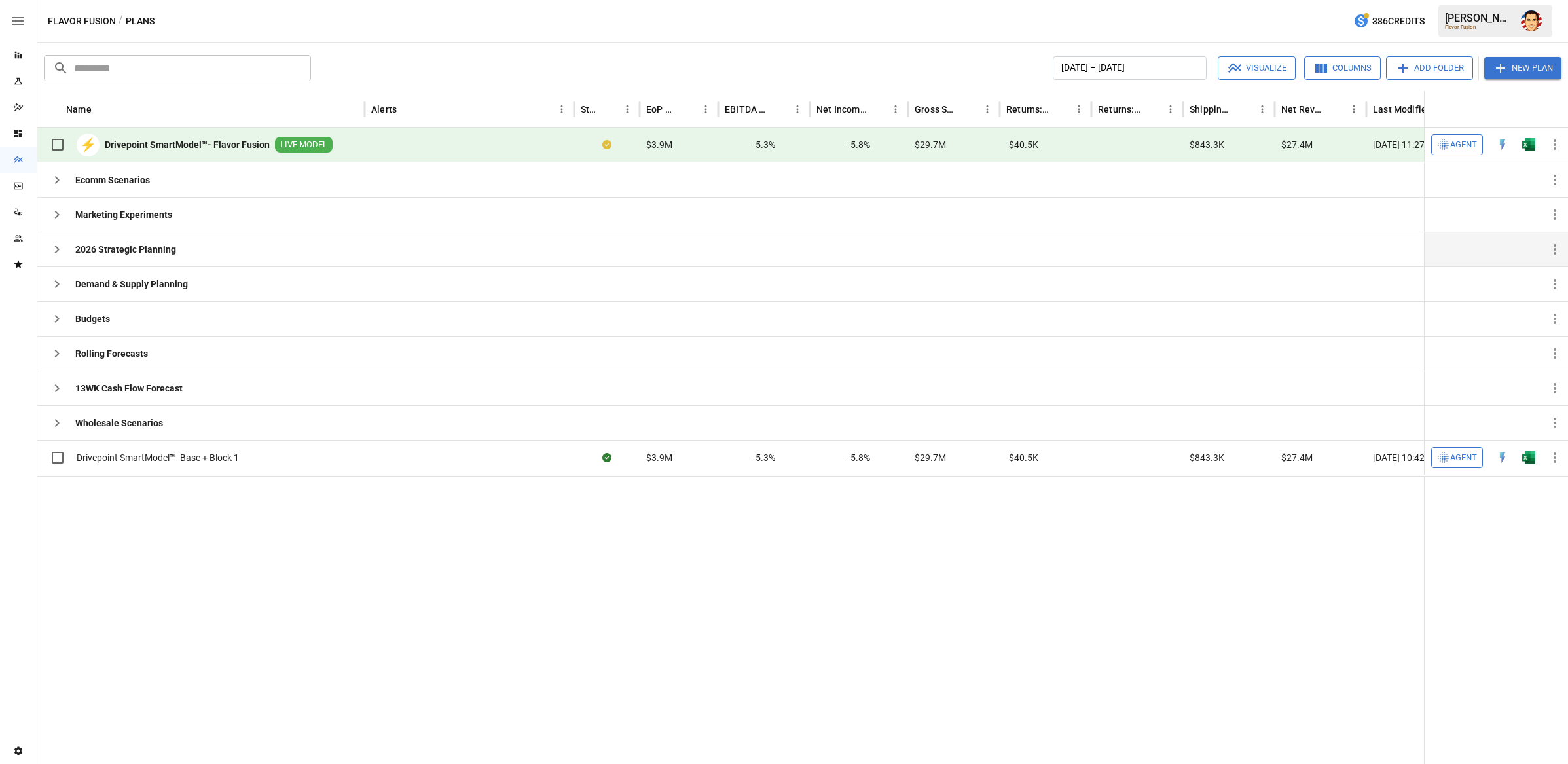
click at [401, 543] on div at bounding box center [783, 620] width 1493 height 288
click at [1016, 523] on div at bounding box center [783, 620] width 1493 height 288
click at [1011, 544] on div at bounding box center [783, 620] width 1493 height 288
click at [782, 25] on div "Flavor Fusion / Plans 386 Credits Austin G. Flavor Fusion" at bounding box center [802, 20] width 1530 height 42
drag, startPoint x: 830, startPoint y: 23, endPoint x: 1100, endPoint y: 147, distance: 297.1
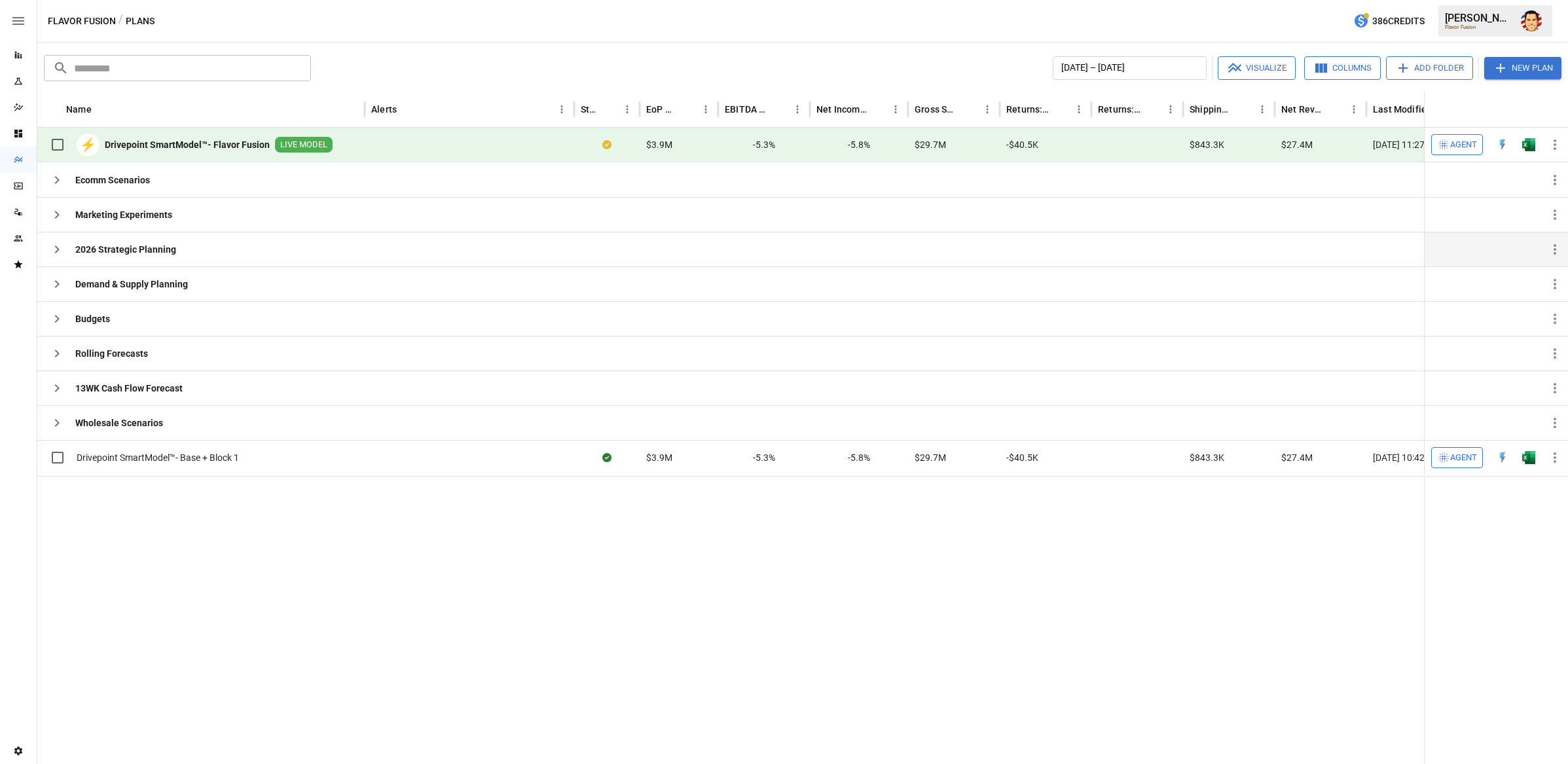
click at [830, 23] on div "Flavor Fusion / Plans 386 Credits Austin G. Flavor Fusion" at bounding box center [802, 20] width 1530 height 42
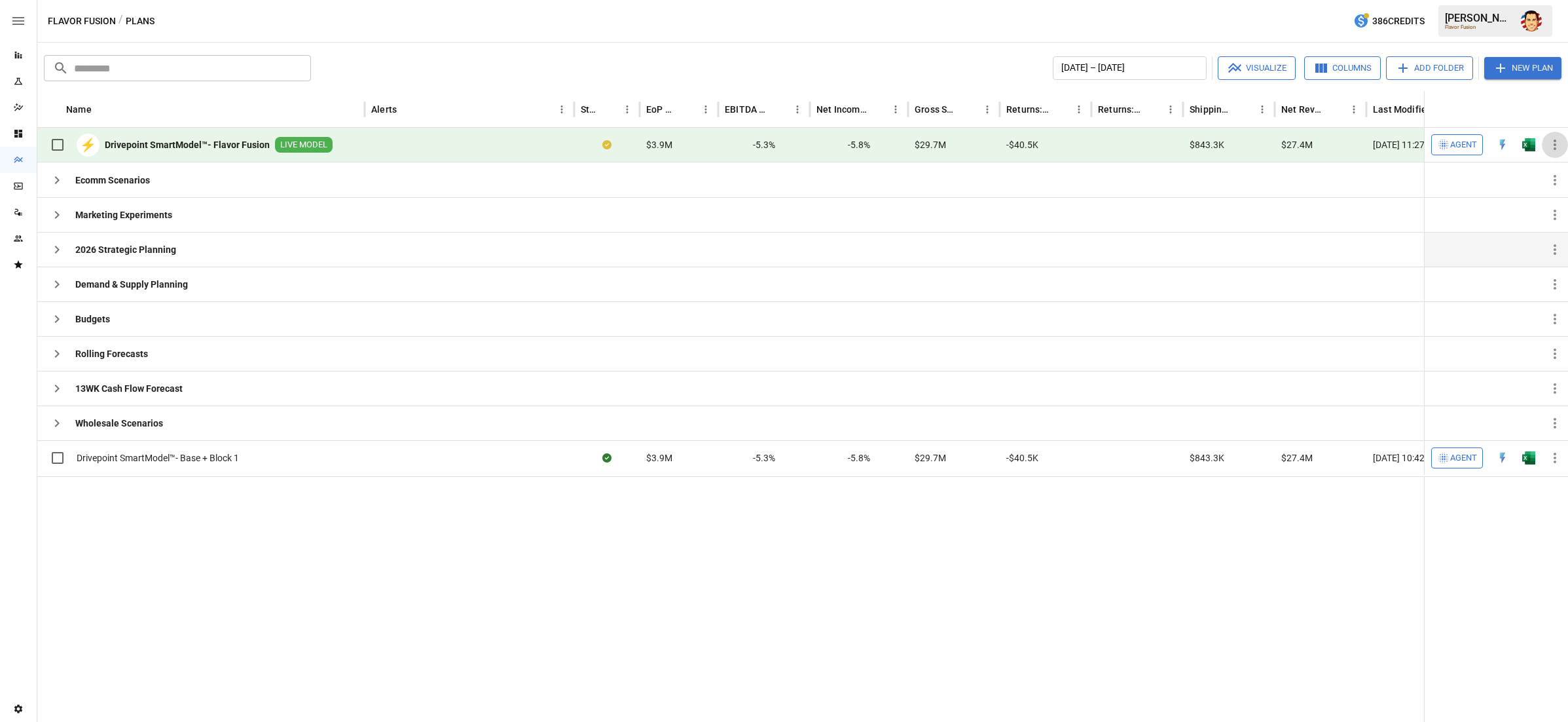
click at [1413, 143] on icon "button" at bounding box center [1555, 145] width 16 height 16
click at [888, 76] on div at bounding box center [784, 361] width 1568 height 722
click at [927, 64] on div "January 2025 – December 2025 Visualize Columns Add Folder New Plan" at bounding box center [938, 68] width 1245 height 24
drag, startPoint x: 531, startPoint y: 140, endPoint x: 527, endPoint y: 146, distance: 7.2
click at [527, 146] on div at bounding box center [469, 145] width 210 height 35
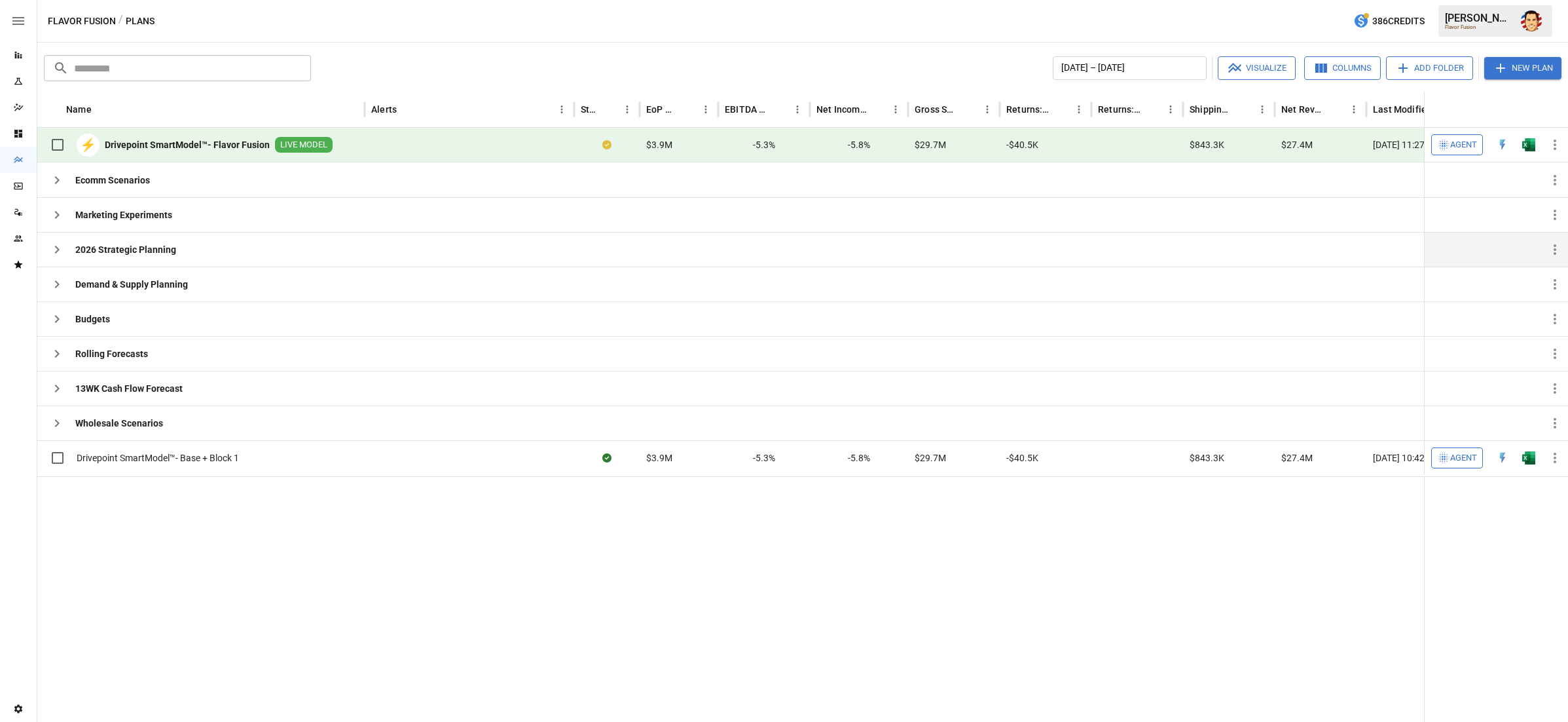
click at [1413, 76] on button "New Plan" at bounding box center [1522, 68] width 77 height 22
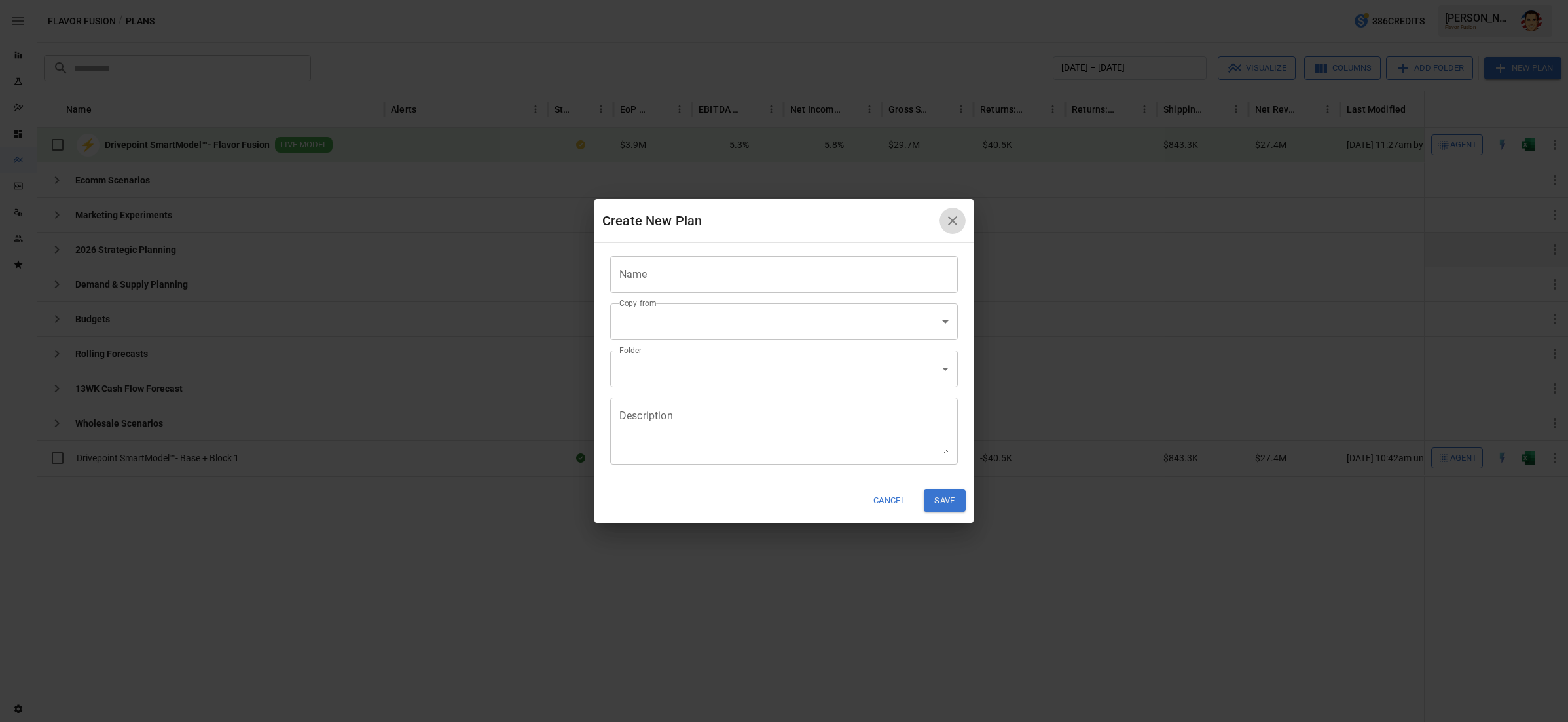
click at [957, 214] on icon "button" at bounding box center [953, 221] width 16 height 16
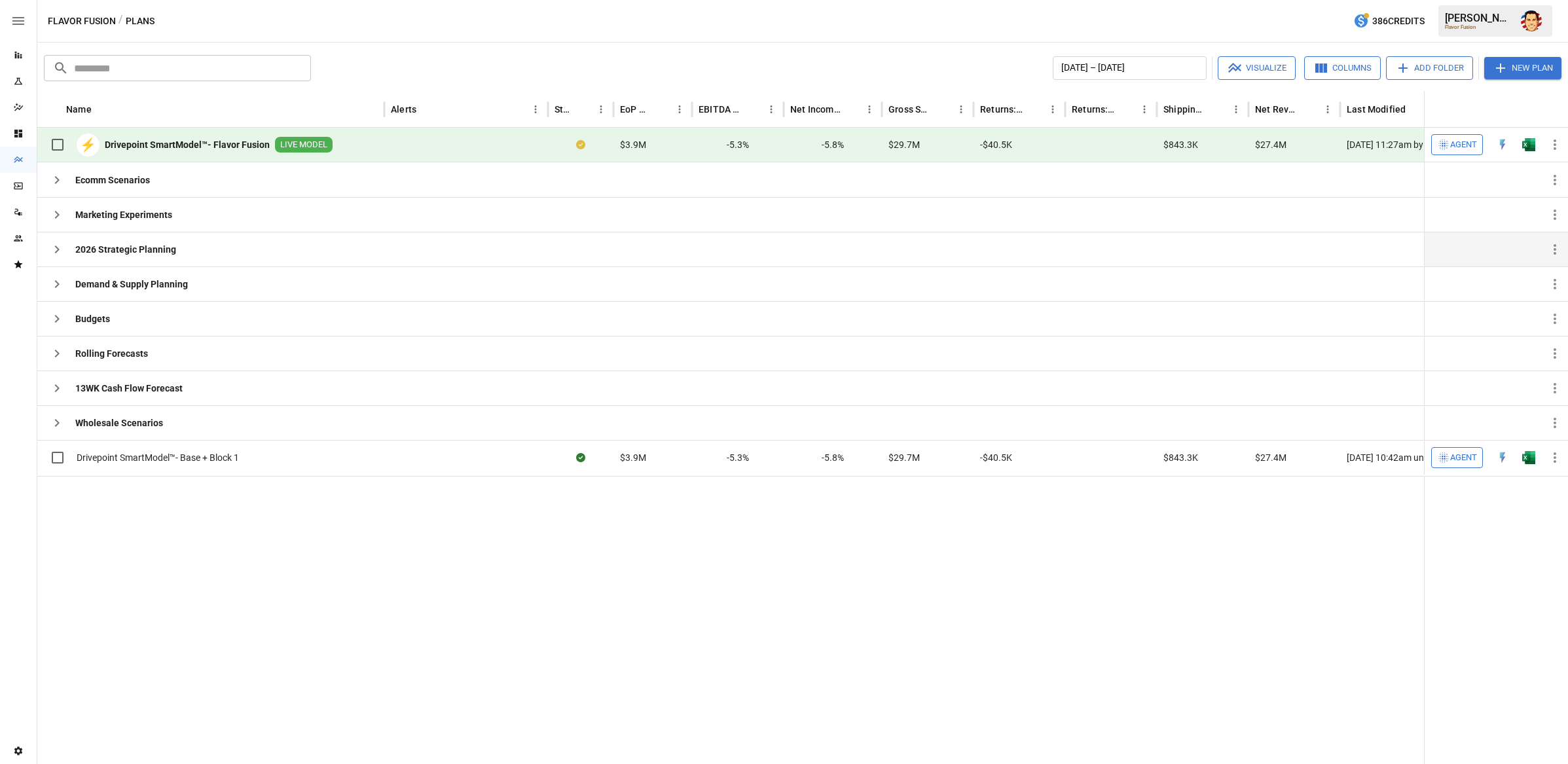
scroll to position [0, 2]
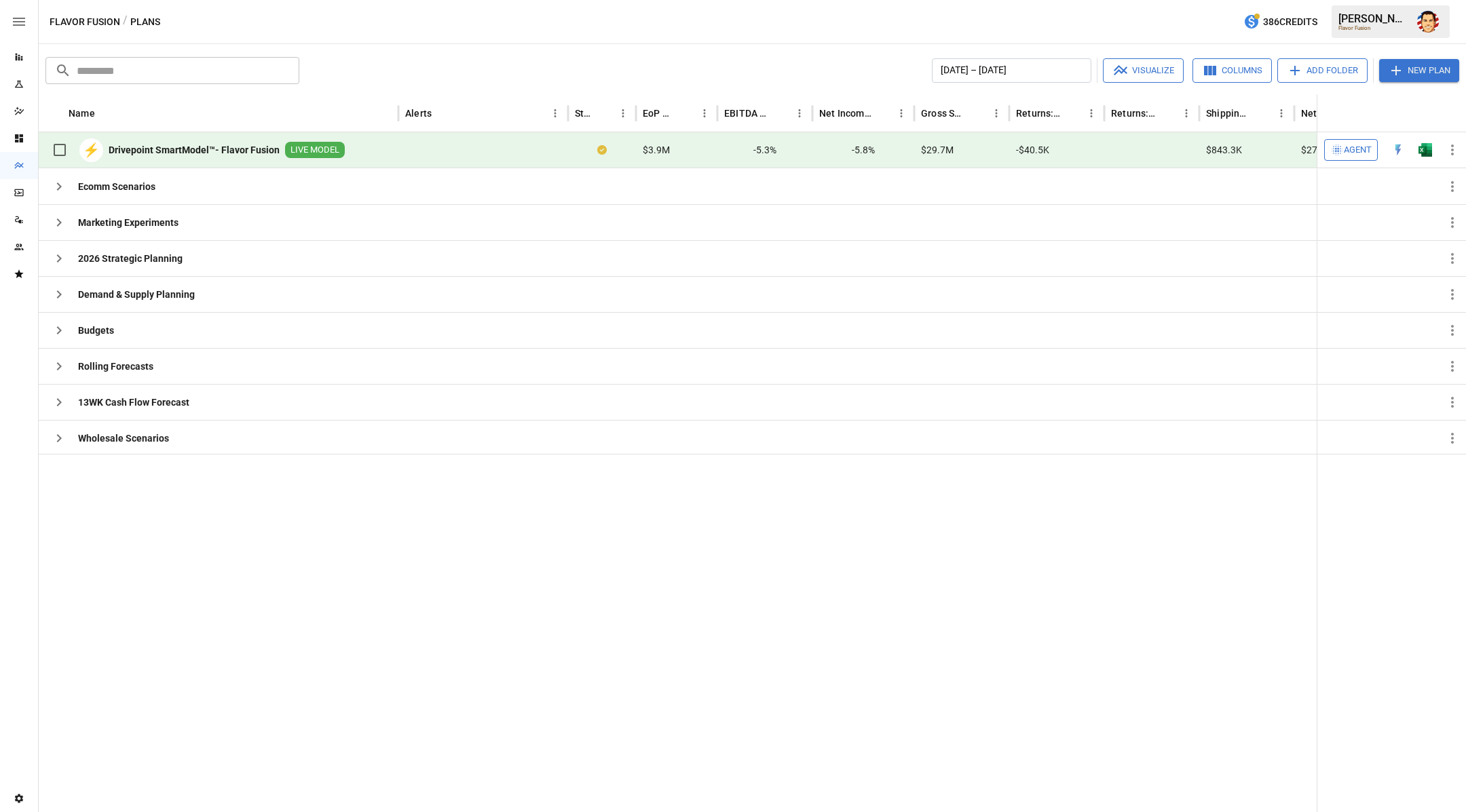
scroll to position [0, 2]
